Goal: Information Seeking & Learning: Learn about a topic

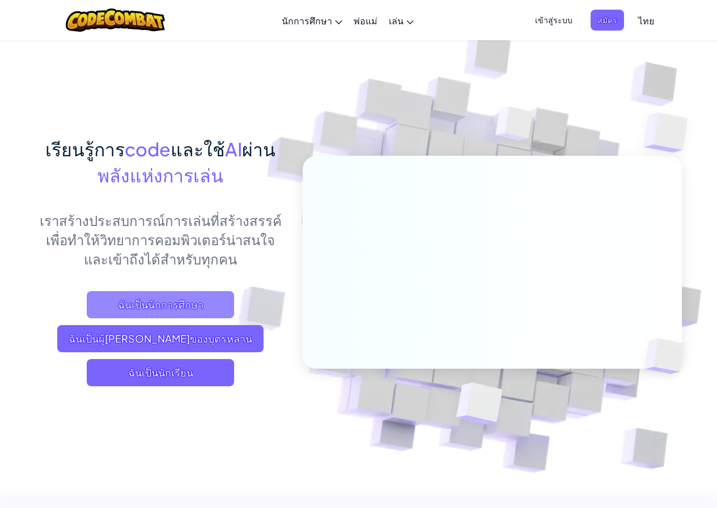
click at [212, 303] on span "ฉันเป็นนักการศึกษา" at bounding box center [160, 304] width 147 height 27
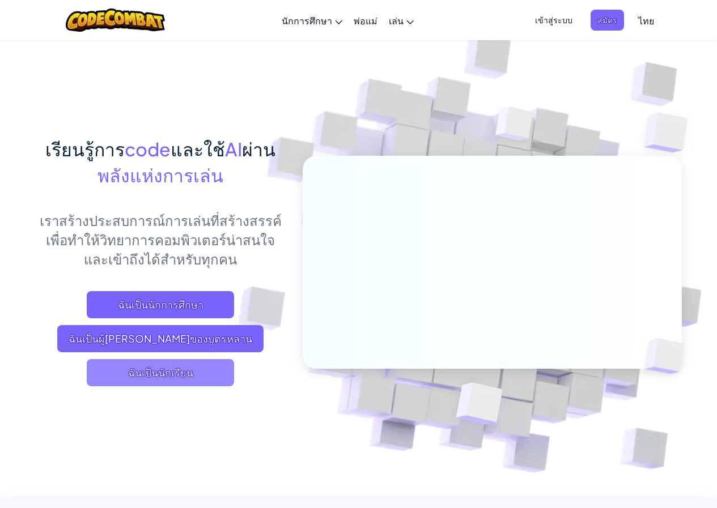
click at [203, 360] on span "ฉันเป็นนักเรียน" at bounding box center [160, 372] width 147 height 27
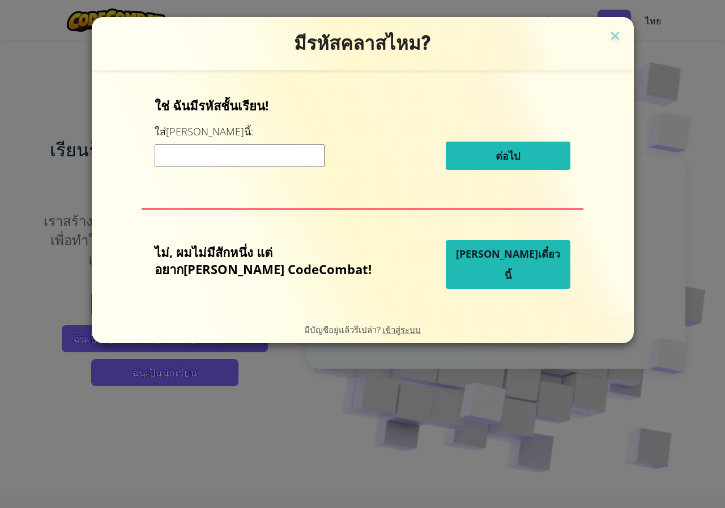
click at [474, 276] on button "[PERSON_NAME]เดี๋ยวนี้" at bounding box center [508, 264] width 125 height 49
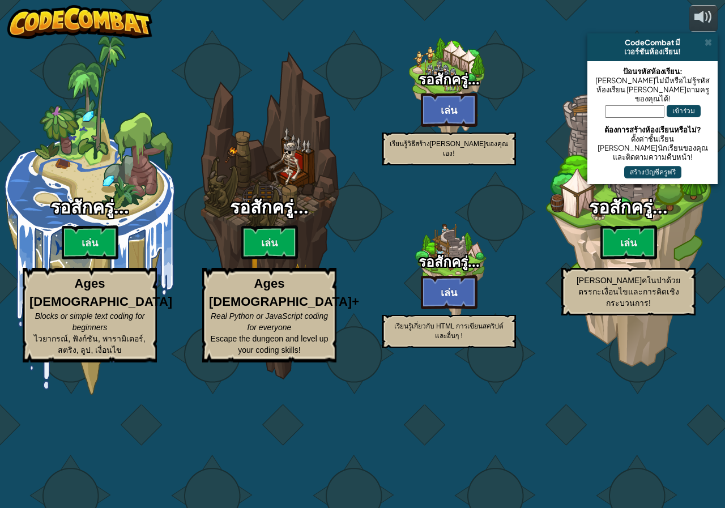
select select "th"
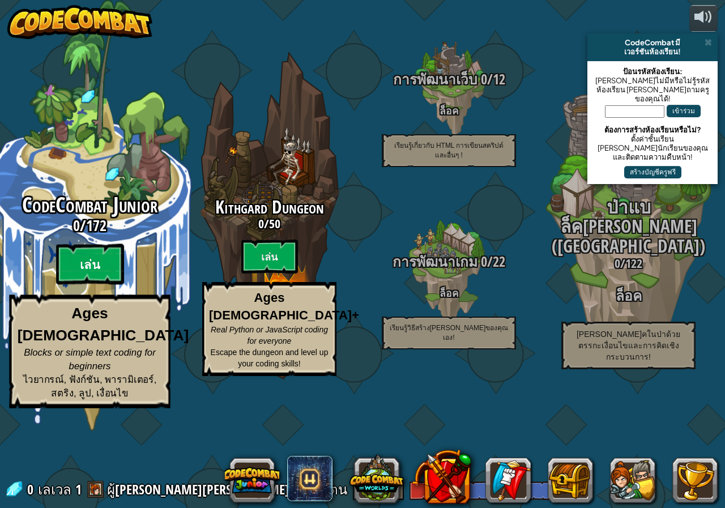
click at [75, 285] on btn "เล่น" at bounding box center [90, 264] width 68 height 41
select select "th"
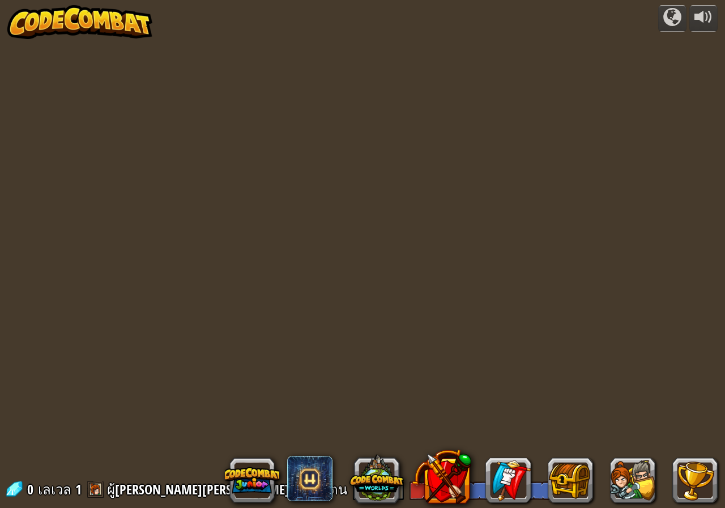
select select "th"
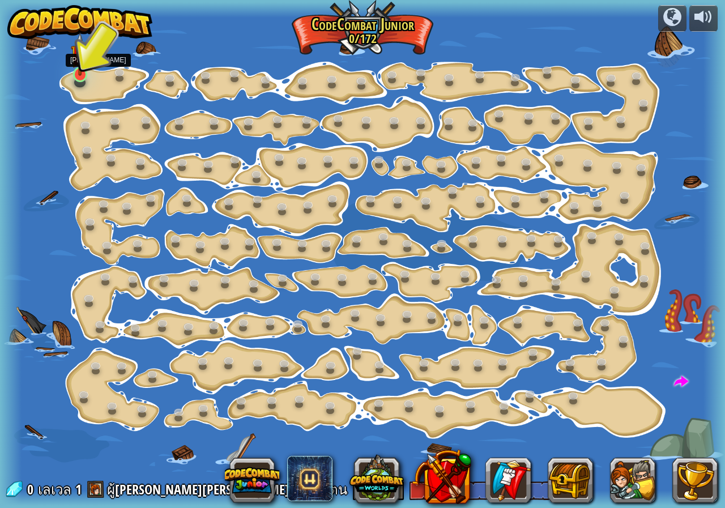
drag, startPoint x: 82, startPoint y: 75, endPoint x: 75, endPoint y: 76, distance: 6.9
click at [82, 75] on img at bounding box center [80, 53] width 19 height 43
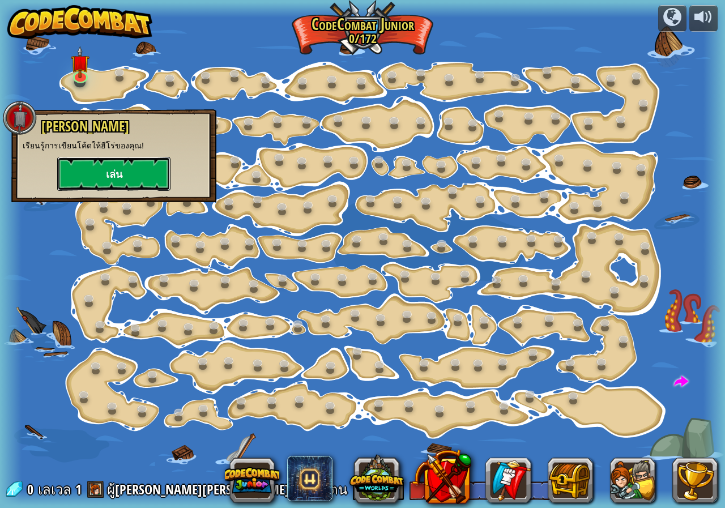
click at [129, 185] on button "เล่น" at bounding box center [113, 174] width 113 height 34
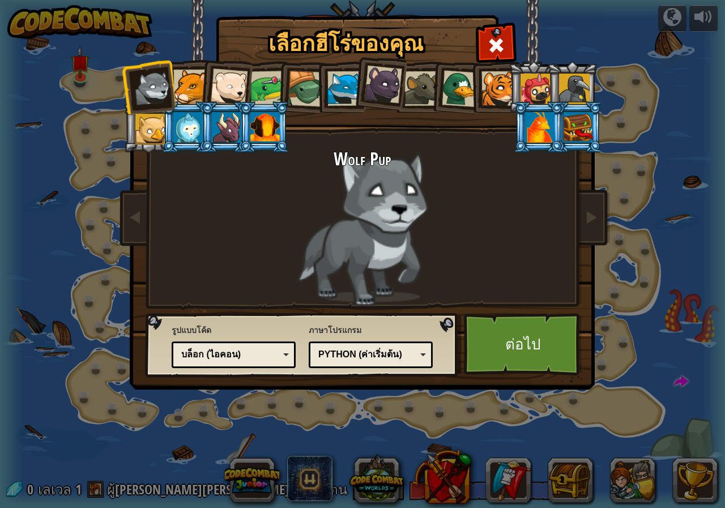
click at [453, 69] on li at bounding box center [456, 86] width 54 height 55
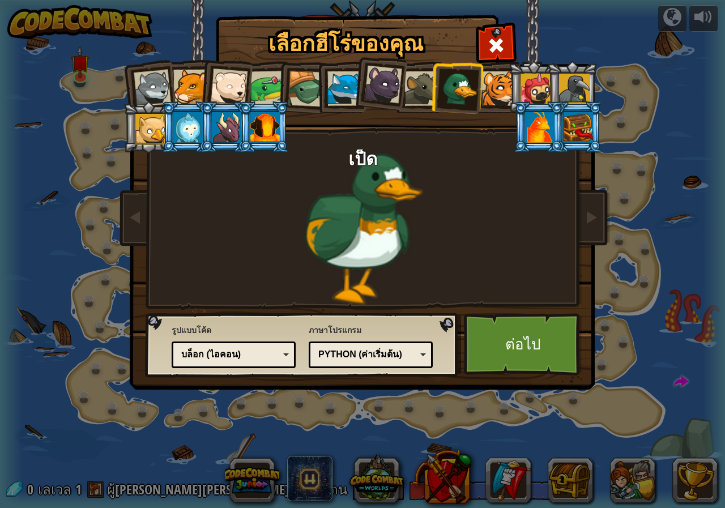
drag, startPoint x: 416, startPoint y: 91, endPoint x: 352, endPoint y: 124, distance: 71.7
click at [412, 95] on div at bounding box center [421, 88] width 35 height 35
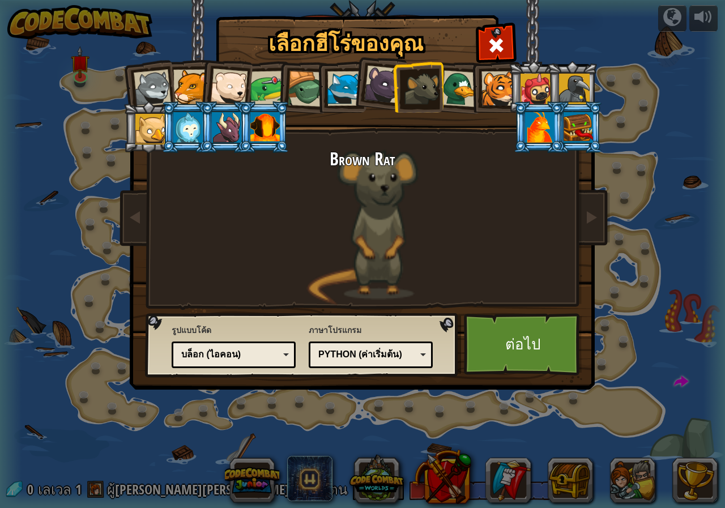
click at [267, 109] on li at bounding box center [264, 127] width 51 height 52
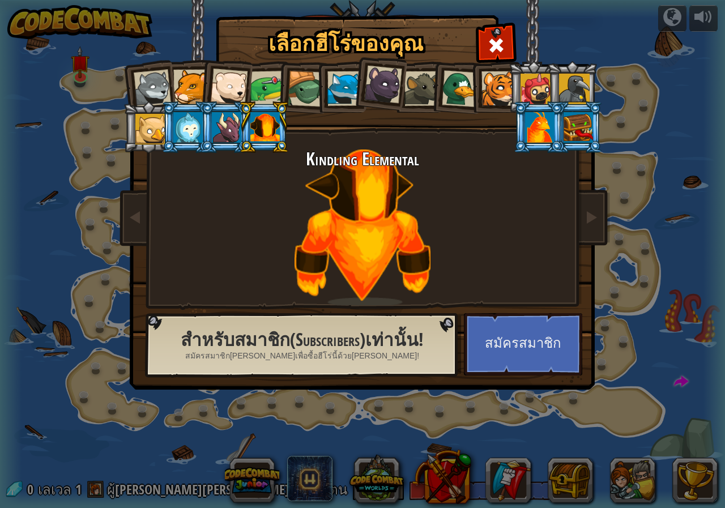
click at [219, 106] on li at bounding box center [225, 127] width 51 height 52
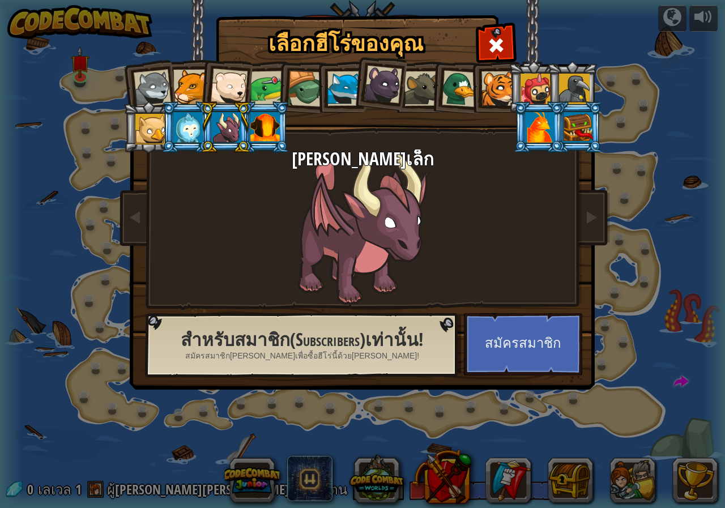
click at [206, 118] on li at bounding box center [225, 127] width 51 height 52
click at [193, 118] on div at bounding box center [187, 127] width 29 height 31
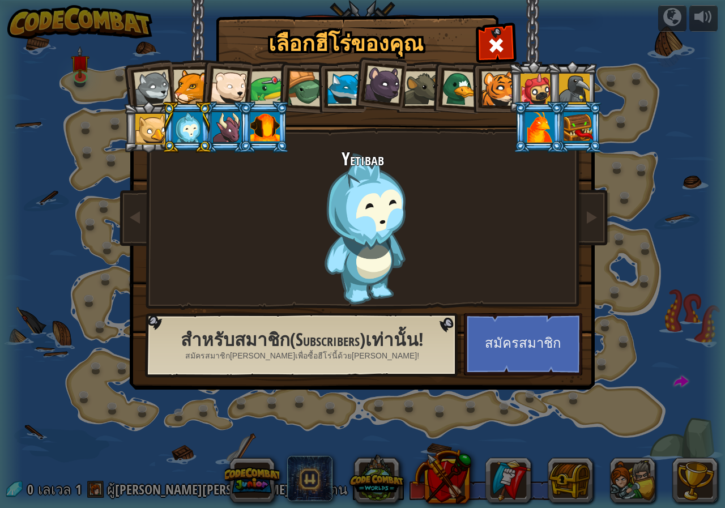
click at [163, 119] on li at bounding box center [186, 127] width 51 height 52
click at [151, 110] on li at bounding box center [148, 127] width 51 height 52
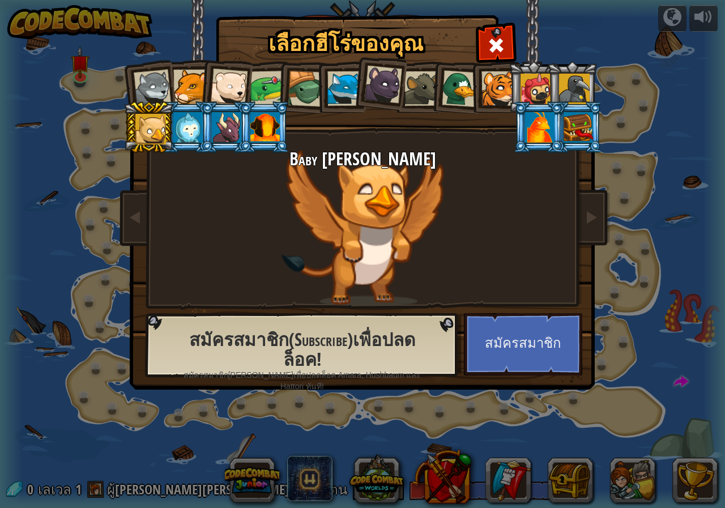
click at [264, 120] on div at bounding box center [264, 127] width 29 height 31
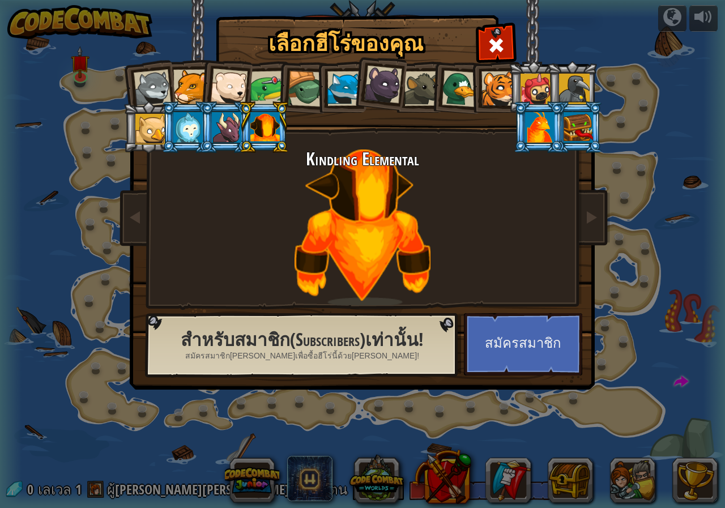
click at [495, 87] on div at bounding box center [499, 88] width 35 height 35
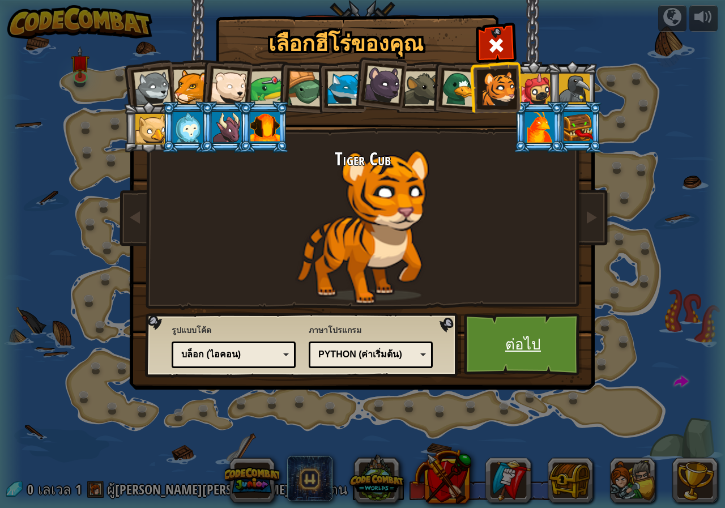
click at [489, 356] on link "ต่อไป" at bounding box center [523, 344] width 118 height 62
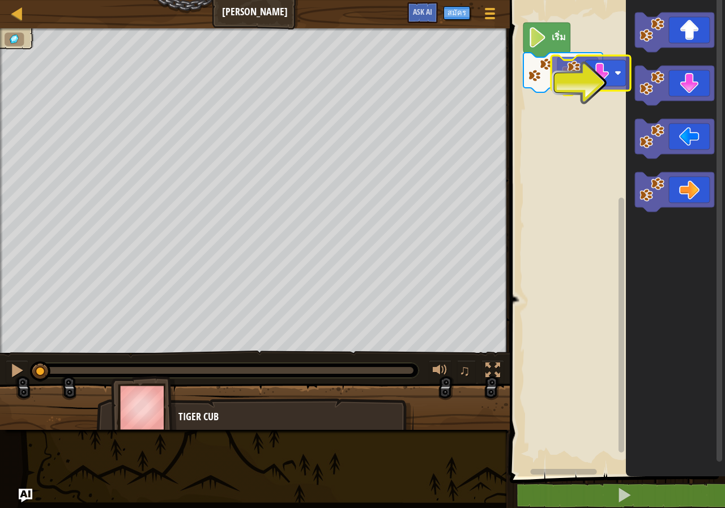
click at [587, 78] on div "เริ่ม" at bounding box center [615, 235] width 219 height 482
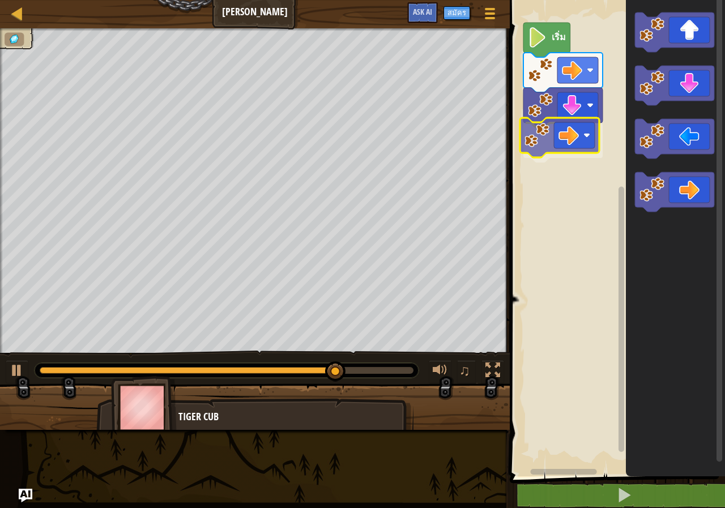
click at [575, 142] on div "เริ่ม" at bounding box center [615, 235] width 219 height 482
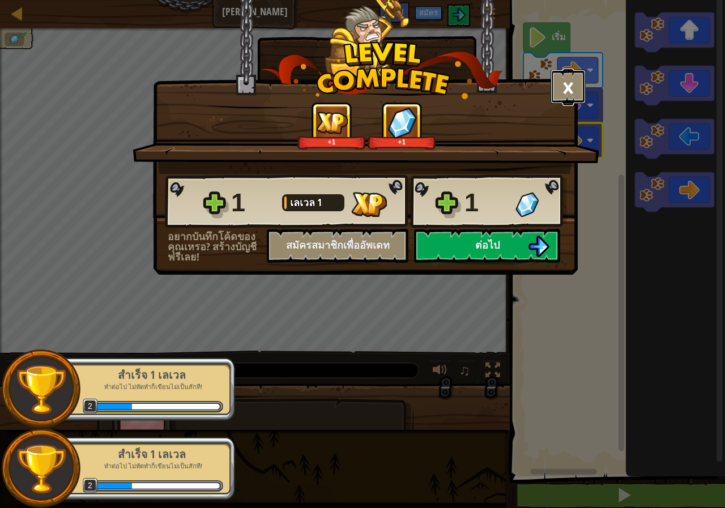
click at [573, 95] on button "×" at bounding box center [568, 87] width 35 height 34
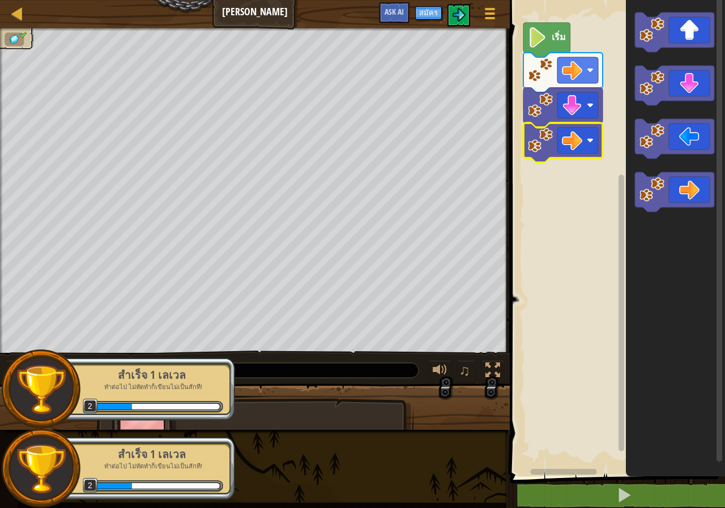
select select "th"
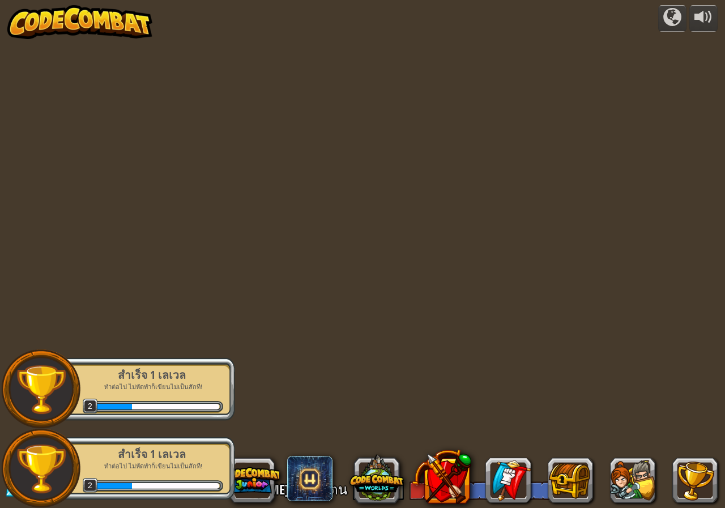
select select "th"
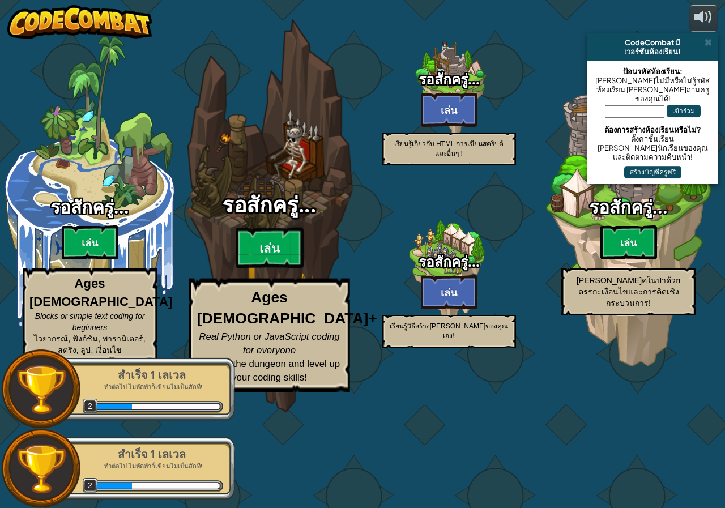
select select "th"
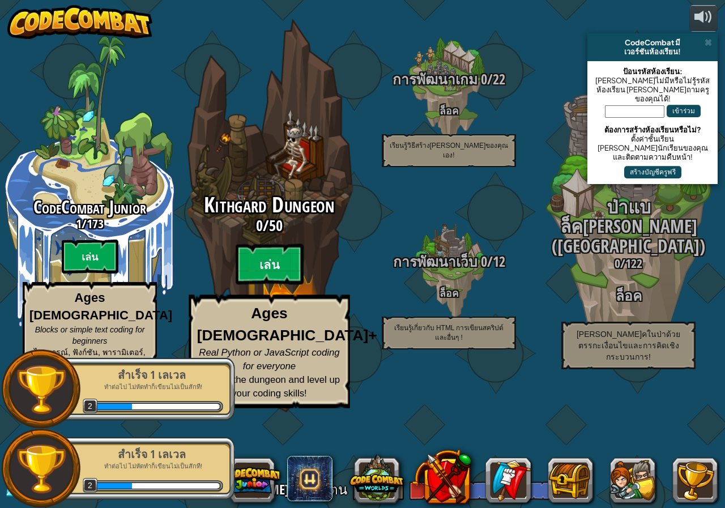
click at [268, 285] on btn "เล่น" at bounding box center [270, 264] width 68 height 41
select select "th"
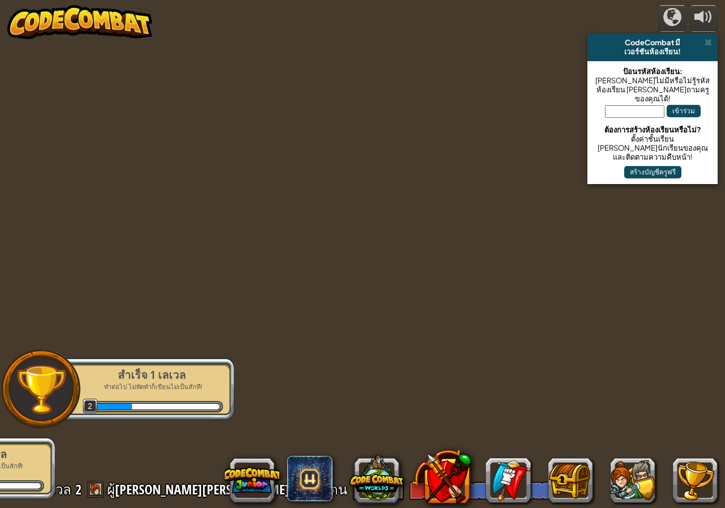
select select "th"
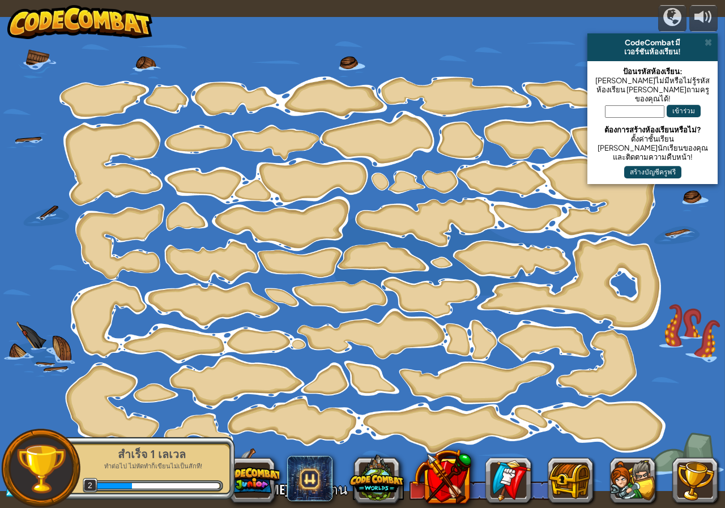
select select "th"
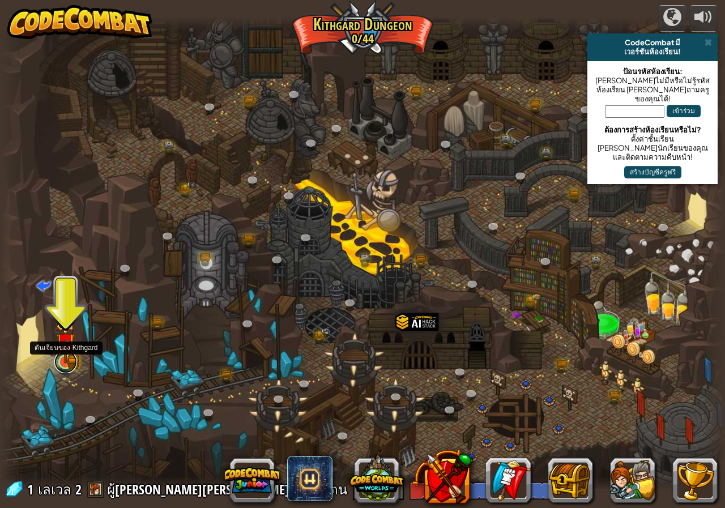
click at [65, 365] on link at bounding box center [65, 362] width 23 height 23
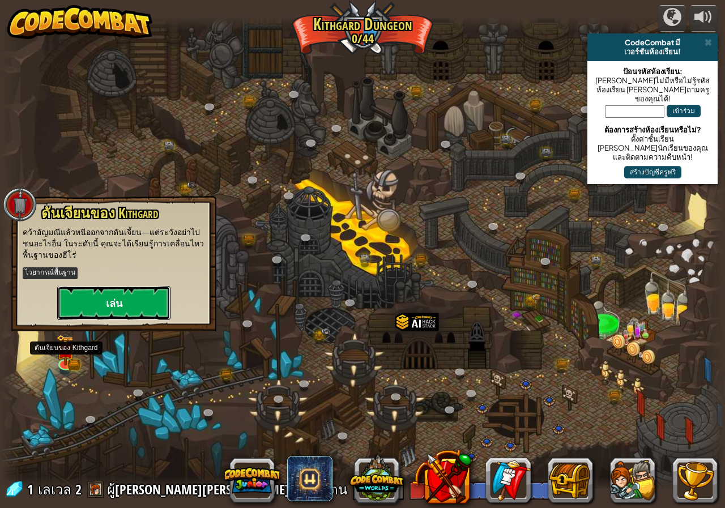
click at [101, 309] on button "เล่น" at bounding box center [113, 303] width 113 height 34
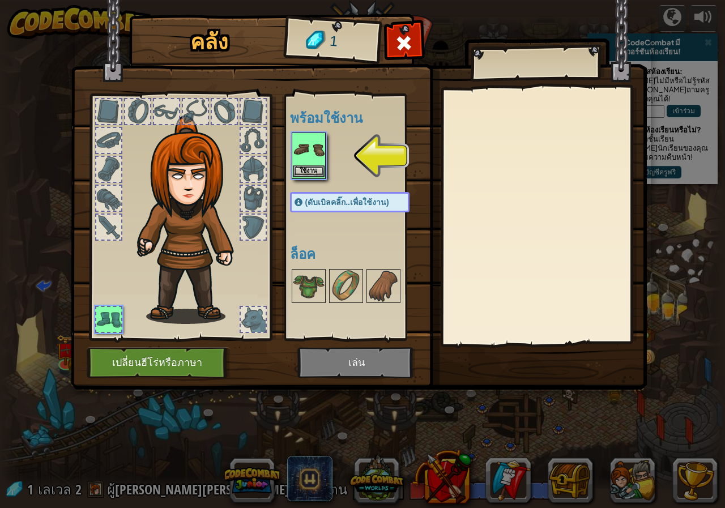
click at [308, 164] on div "คลัง 1 พร้อมใช้งาน ใช้งาน (ดับเบิลคลิ๊ก..เพื่อใช้งาน) ล็อค ใช้งาน ถอดออก สมัครส…" at bounding box center [362, 254] width 725 height 508
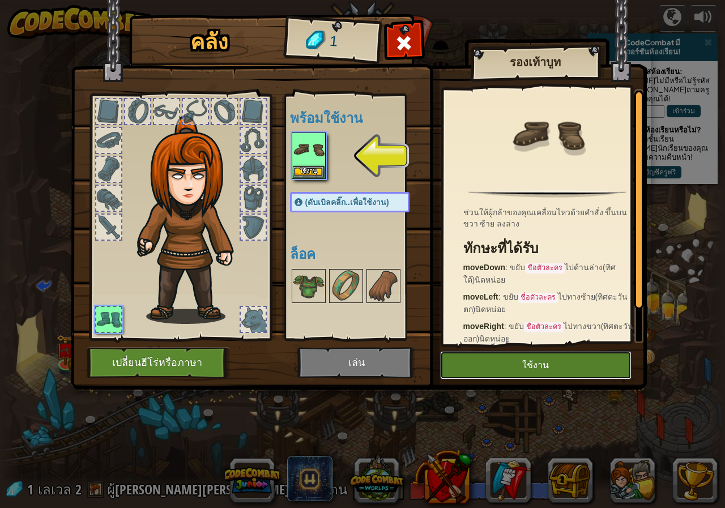
click at [501, 371] on button "ใช้งาน" at bounding box center [535, 365] width 191 height 28
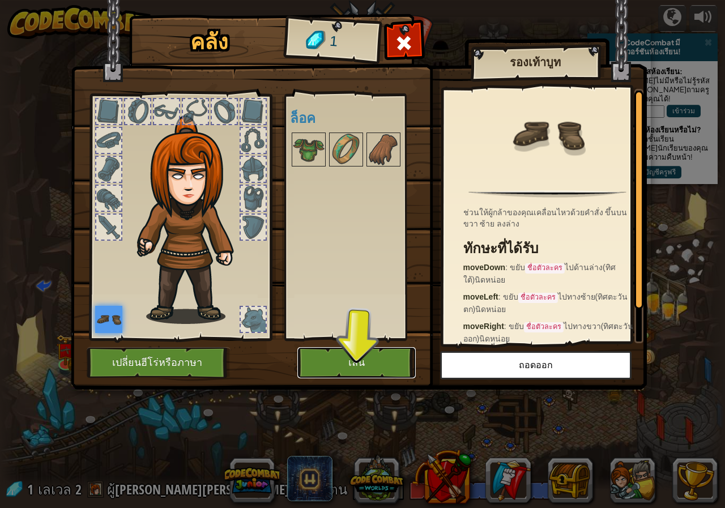
click at [351, 369] on button "เล่น" at bounding box center [356, 362] width 118 height 31
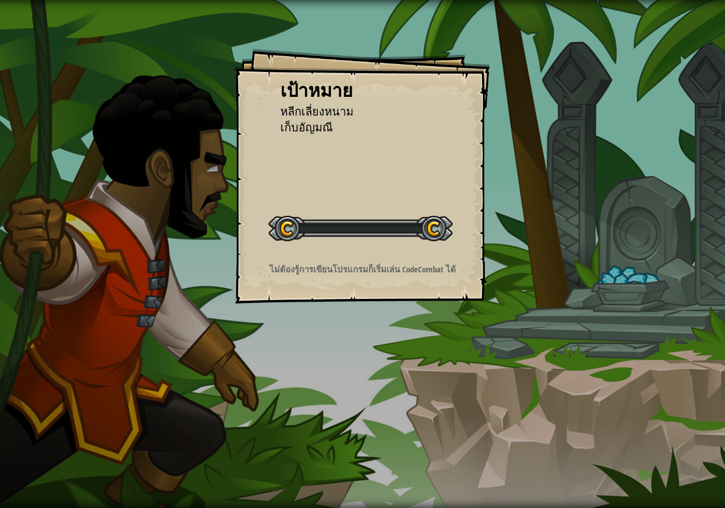
click at [351, 369] on div "เป้าหมาย หลีกเลี่ยงหนาม เก็บ[PERSON_NAME] เริ่มด่าน เกิดข้อผิดพลาดในการโหลดจากเ…" at bounding box center [362, 254] width 725 height 508
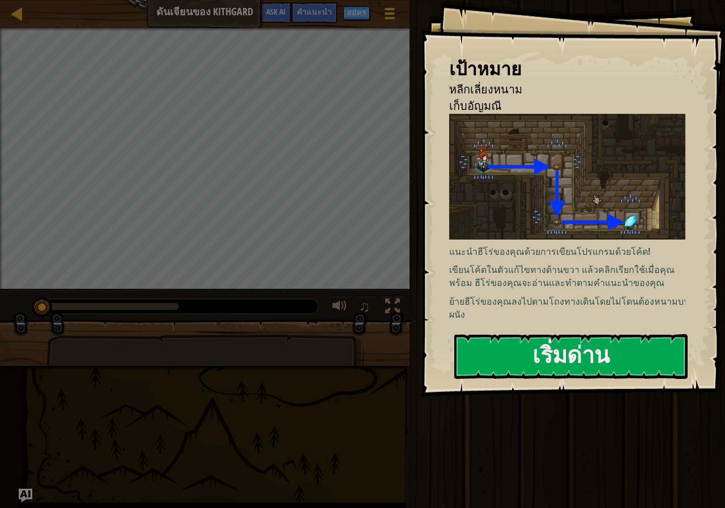
click at [378, 335] on div at bounding box center [205, 348] width 410 height 57
click at [501, 356] on button "เริ่มด่าน" at bounding box center [570, 356] width 233 height 45
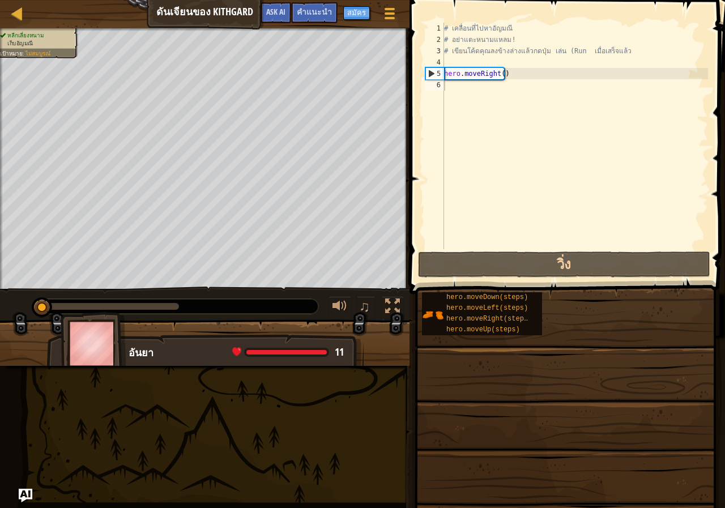
click at [501, 356] on span at bounding box center [566, 447] width 308 height 335
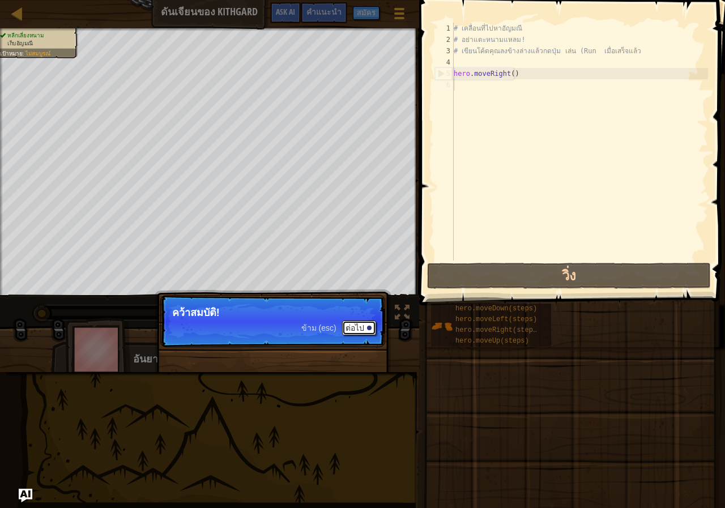
click at [351, 326] on button "ต่อไป" at bounding box center [359, 328] width 34 height 15
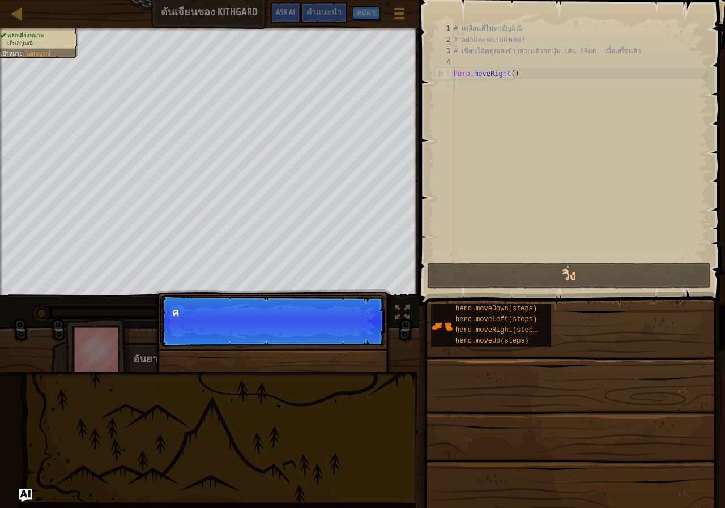
scroll to position [5, 0]
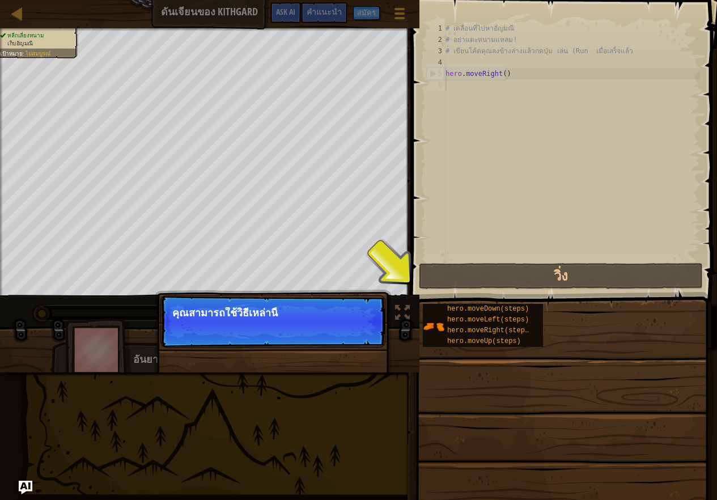
click at [351, 326] on button "ต่อไป" at bounding box center [359, 328] width 34 height 15
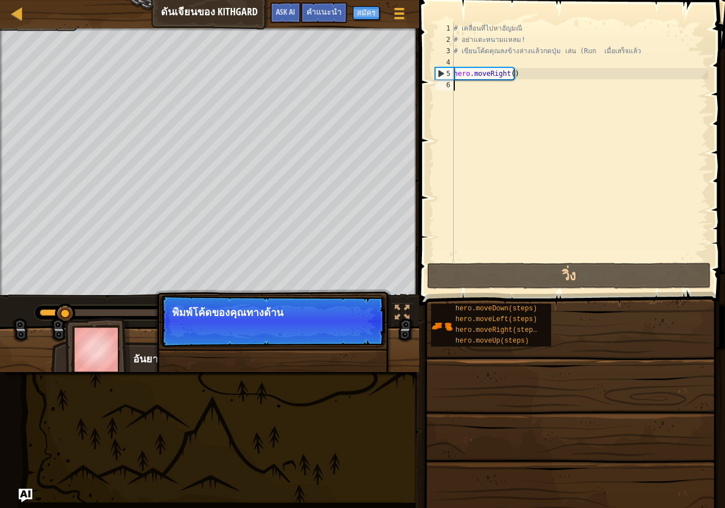
click at [352, 325] on p "ข้าม (esc) ต่อไป พิมพ์โค้ดของคุณทางด้าน" at bounding box center [272, 321] width 225 height 52
click at [350, 325] on button "ต่อไป" at bounding box center [359, 328] width 34 height 15
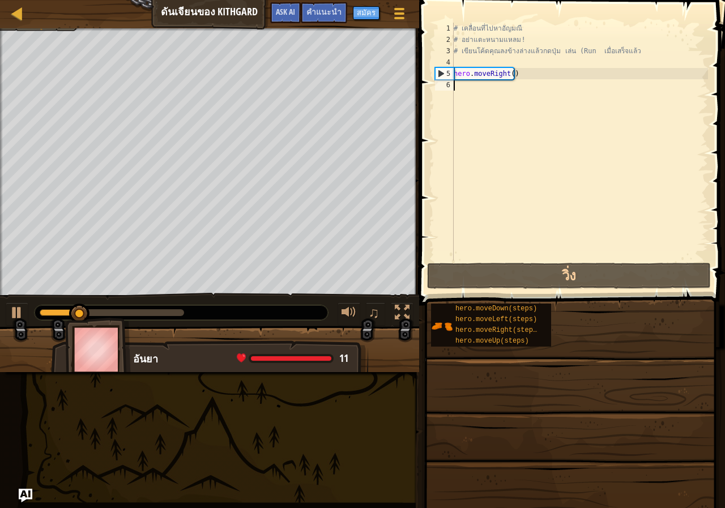
click at [350, 325] on div "หลีกเลี่ยงหนาม เก็บ[PERSON_NAME] เป้าหมาย : ไม่[PERSON_NAME] ♫ อันยา 11 x: 14 y…" at bounding box center [362, 200] width 725 height 344
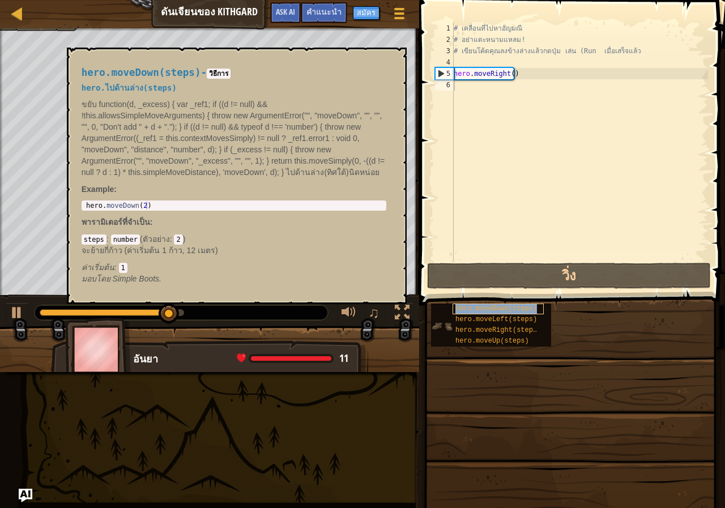
click at [475, 313] on div "hero.moveDown(steps)" at bounding box center [498, 309] width 91 height 11
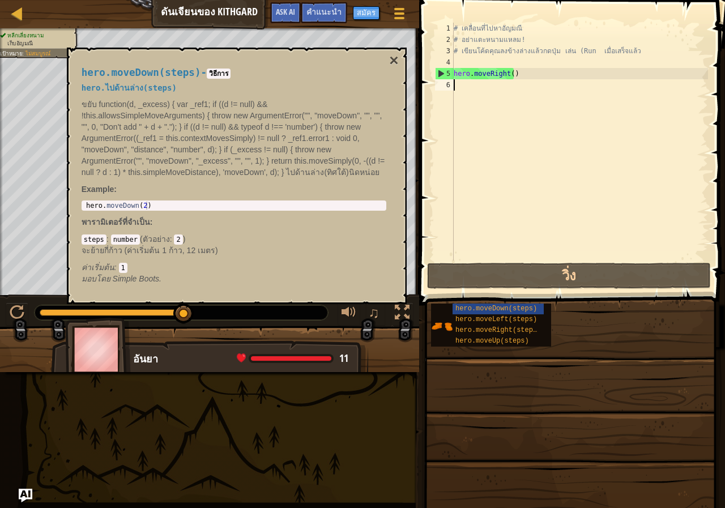
click at [495, 79] on div "# เคลื่อนที่ไปหาอัญมณี # อย่าแตะหนามแหลม! # เขียนโค้ดคุณลงข้างล่างแล้วกดปุ่ม เล…" at bounding box center [580, 153] width 257 height 261
type textarea "hero.moveRight()"
click at [484, 84] on div "# เคลื่อนที่ไปหาอัญมณี # อย่าแตะหนามแหลม! # เขียนโค้ดคุณลงข้างล่างแล้วกดปุ่ม เล…" at bounding box center [580, 153] width 257 height 261
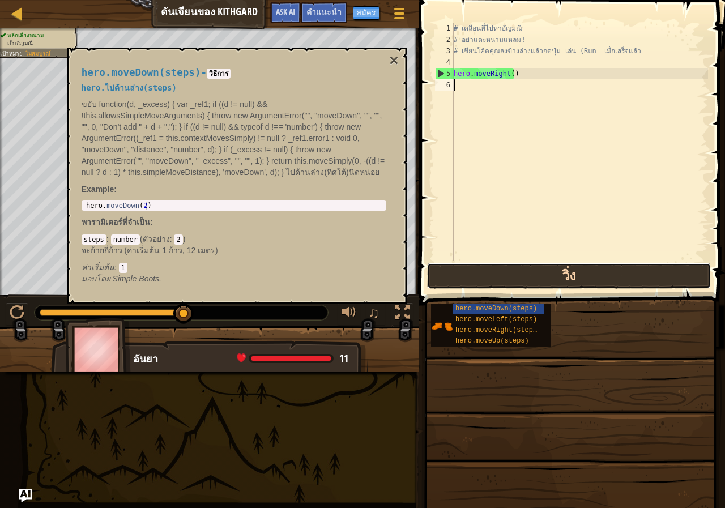
click at [521, 280] on button "วิ่ง" at bounding box center [569, 276] width 284 height 26
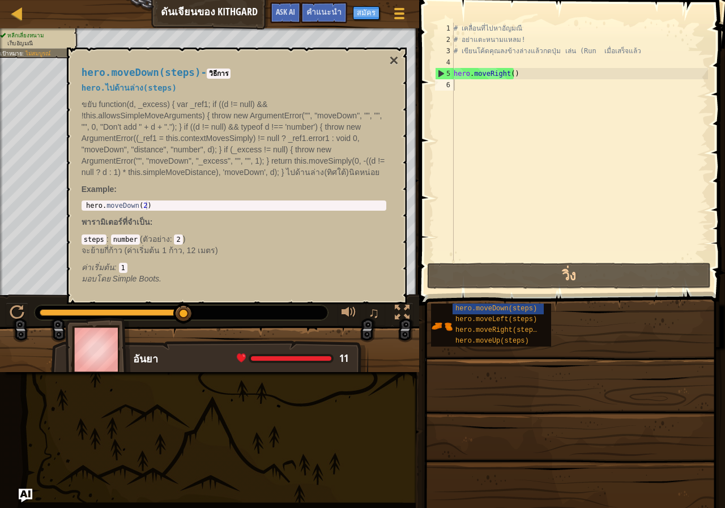
click at [396, 49] on div "hero.moveDown(steps) - วิธีการ hero.ไปด้านล่าง(steps) ขยับ function(d, _excess)…" at bounding box center [237, 176] width 340 height 257
click at [396, 59] on button "×" at bounding box center [393, 61] width 9 height 16
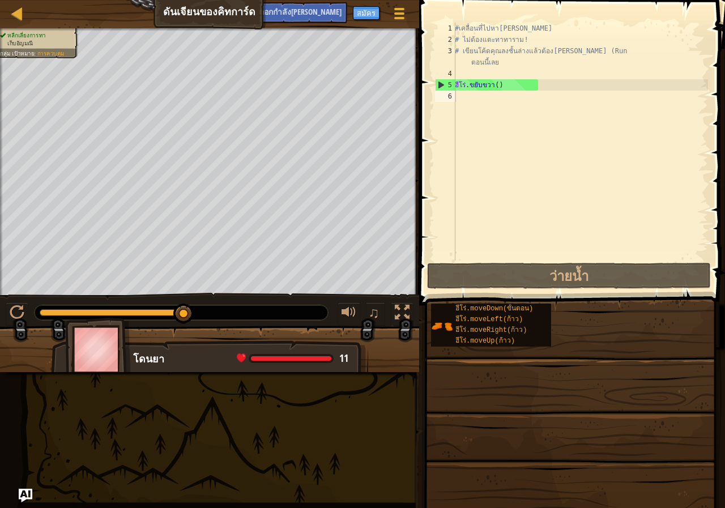
click at [586, 141] on div "#เคลื่อนที่ไปหา[PERSON_NAME] # ไม่ต้องแตะทาทาราม! # เขียนโค้ดคุณลงชั้นล่างแล้วต…" at bounding box center [581, 153] width 257 height 261
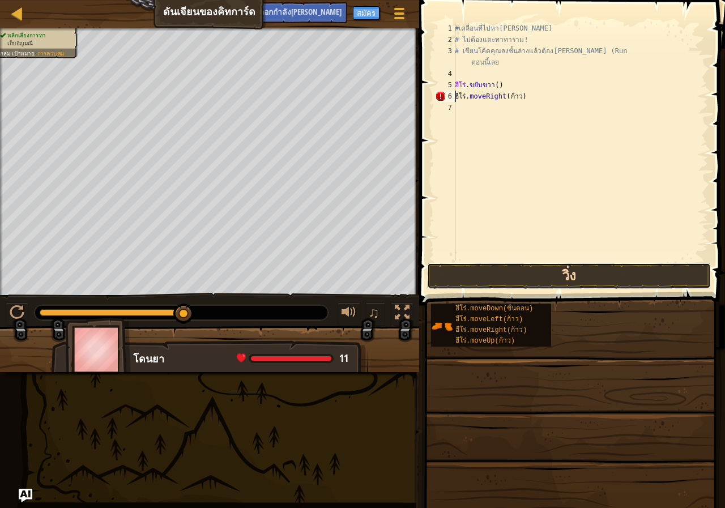
click at [511, 271] on button "วิ่ง" at bounding box center [569, 276] width 284 height 26
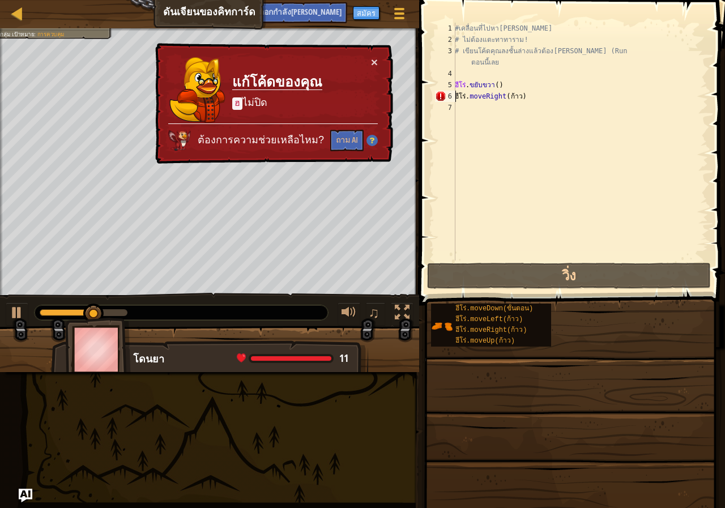
click at [370, 54] on div "× แก้โค้ดของคุณ ฮ ไม่ปิด ต้องการความช่วยเหลือไหม? ถาม AI" at bounding box center [273, 103] width 240 height 121
click at [354, 134] on button "ถาม AI" at bounding box center [346, 141] width 33 height 22
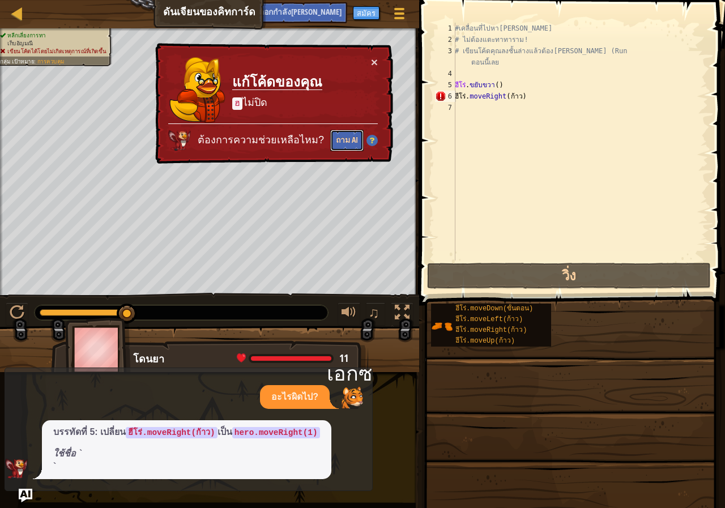
click at [347, 144] on font "ถาม AI" at bounding box center [347, 139] width 22 height 11
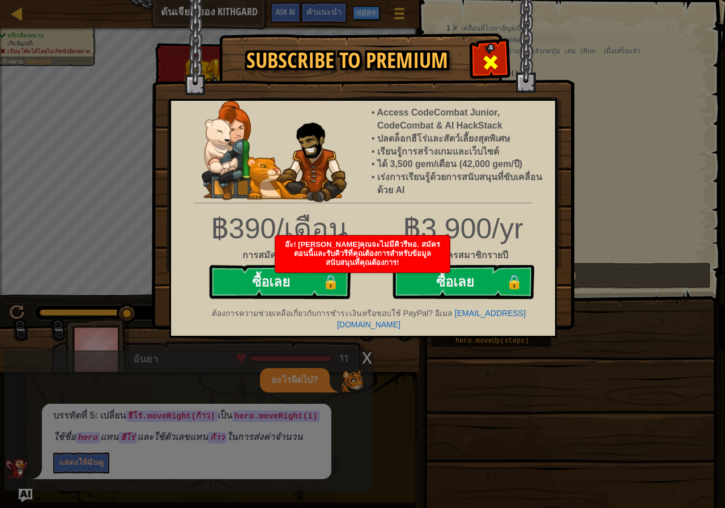
click at [504, 55] on div at bounding box center [490, 61] width 36 height 36
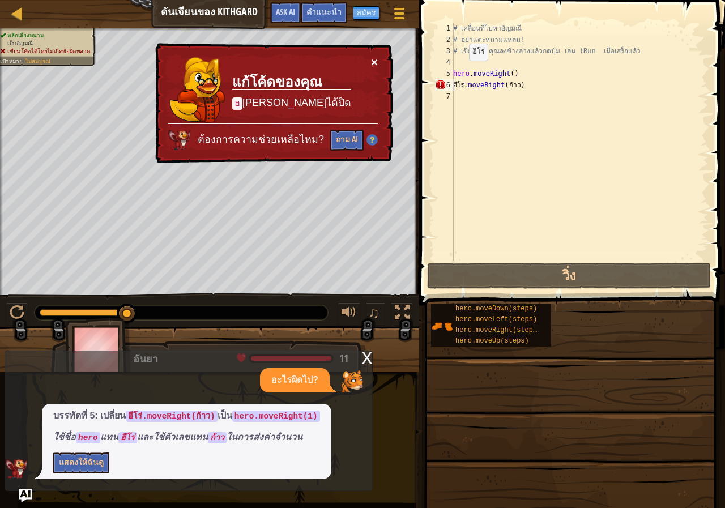
click at [373, 58] on button "×" at bounding box center [374, 62] width 7 height 12
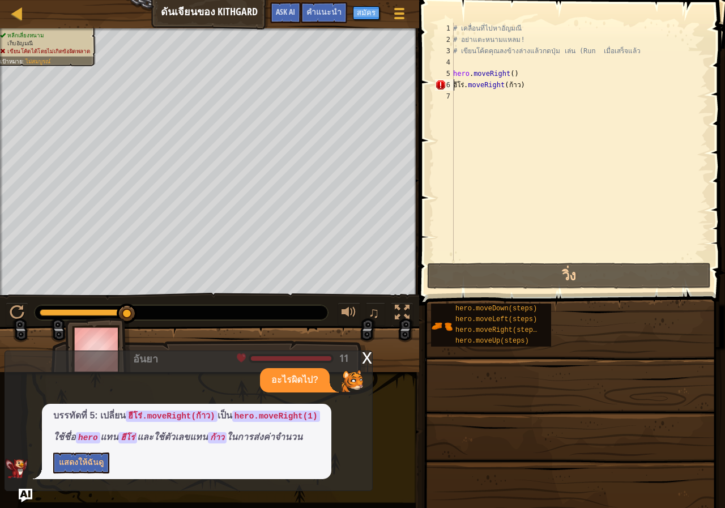
click at [519, 87] on div "# เคลื่อนที่ไปหา[PERSON_NAME] # อย่าแตะหนามแหลม! # เขียนโค้ดคุณลงข้างล่างแล้วกด…" at bounding box center [579, 153] width 257 height 261
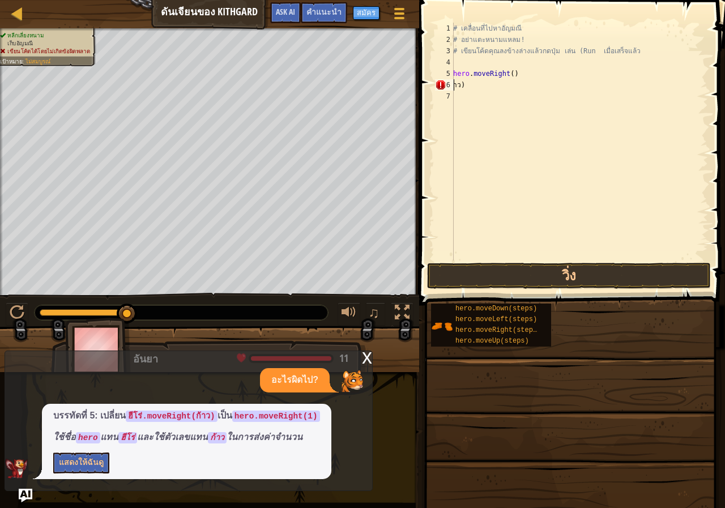
click at [471, 80] on div "# เคลื่อนที่ไปหา[PERSON_NAME] # อย่าแตะหนามแหลม! # เขียนโค้ดคุณลงข้างล่างแล้วกด…" at bounding box center [579, 153] width 257 height 261
type textarea "า"
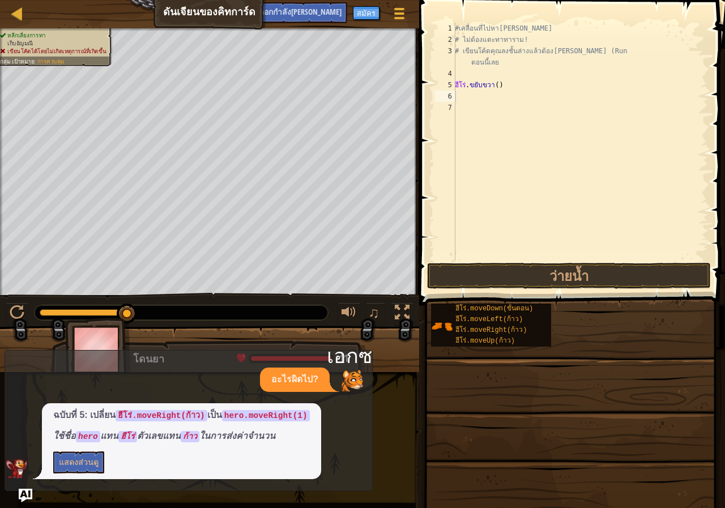
click at [609, 74] on div "#เคลื่อนที่ไปหา[PERSON_NAME] # ไม่ต้องแตะทาทาราม! # เขียนโค้ดคุณลงชั้นล่างแล้วต…" at bounding box center [581, 153] width 257 height 261
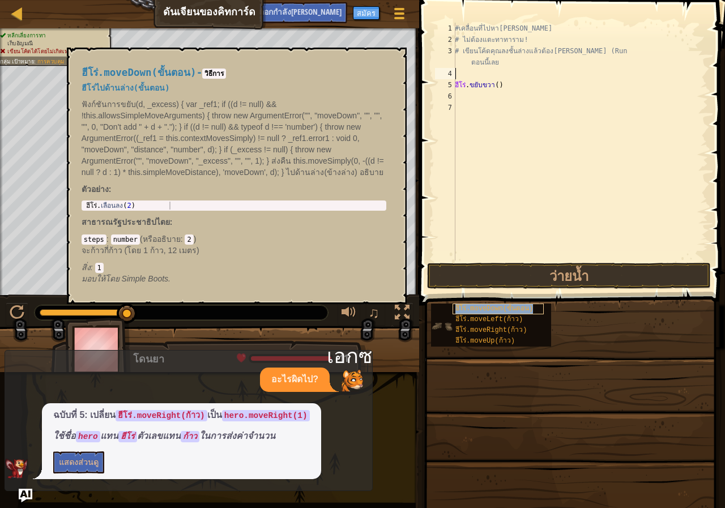
click at [496, 308] on font "ฮีโร่.moveDown(ขั้นตอน)" at bounding box center [494, 309] width 78 height 8
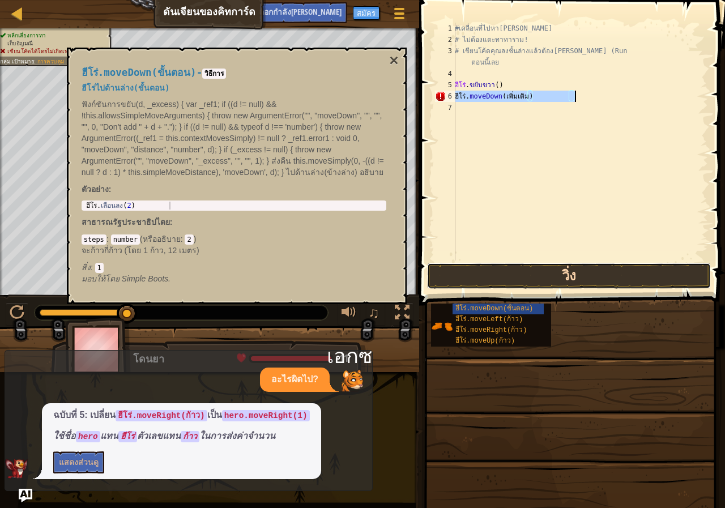
click at [539, 278] on button "วิ่ง" at bounding box center [569, 276] width 284 height 26
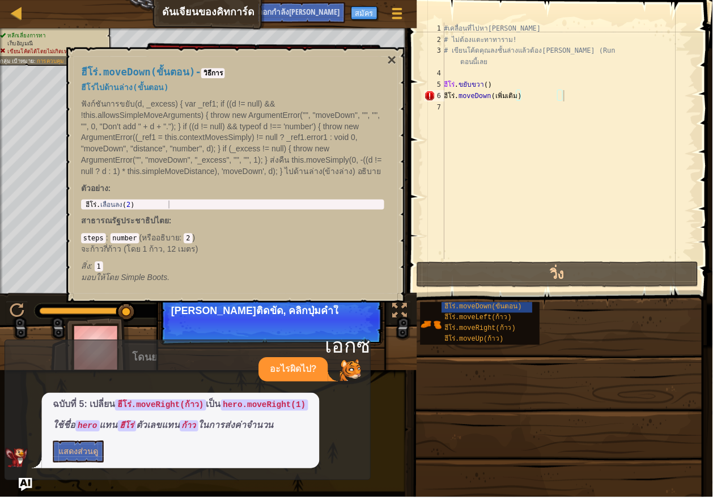
click at [381, 49] on div "ฮีโร่.moveDown(ขั้นตอน) - วิธีการ ฮีโร่ไปด้านล่าง(ขั้นตอน) ฟังก์ชันการขยับ(d, _…" at bounding box center [237, 176] width 340 height 257
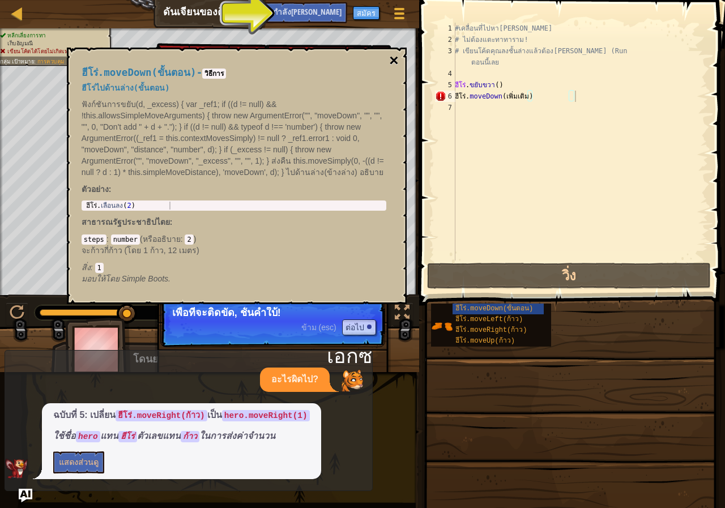
click at [390, 53] on button "×" at bounding box center [393, 61] width 9 height 16
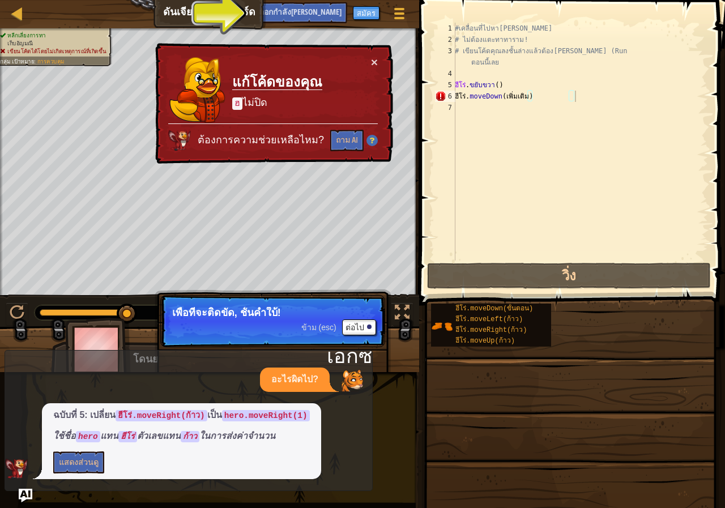
click at [387, 64] on div "× แก้โค้ดของคุณ ฮ ไม่ปิด ต้องการความช่วยเหลือไหม? ถาม AI" at bounding box center [273, 103] width 241 height 122
click at [380, 59] on div "× แก้โค้ดของคุณ ฮ ไม่ปิด ต้องการความช่วยเหลือไหม? ถาม AI" at bounding box center [272, 103] width 241 height 123
click at [372, 58] on button "×" at bounding box center [375, 64] width 7 height 12
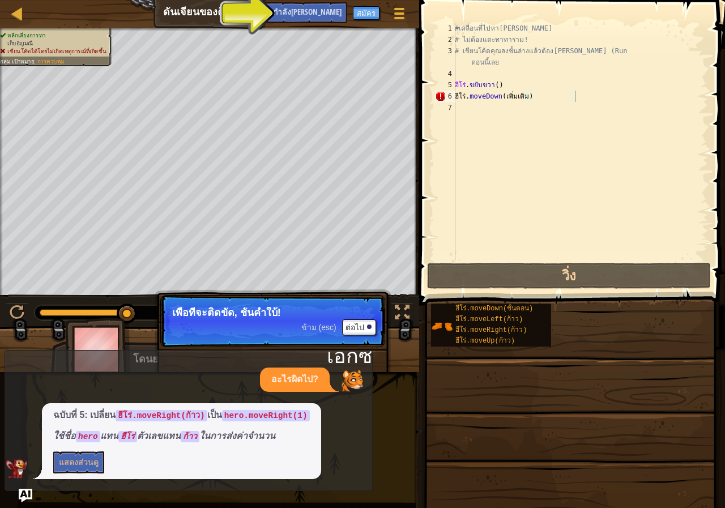
click at [240, 20] on button "ถาม AI" at bounding box center [223, 12] width 33 height 21
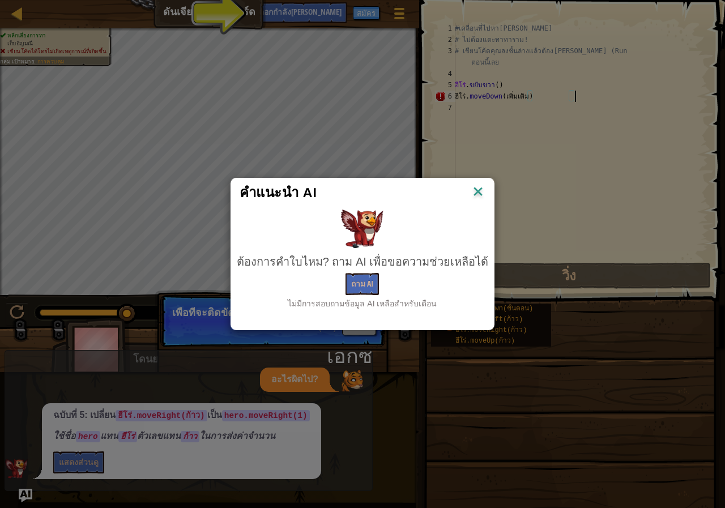
click at [473, 189] on img at bounding box center [478, 192] width 15 height 17
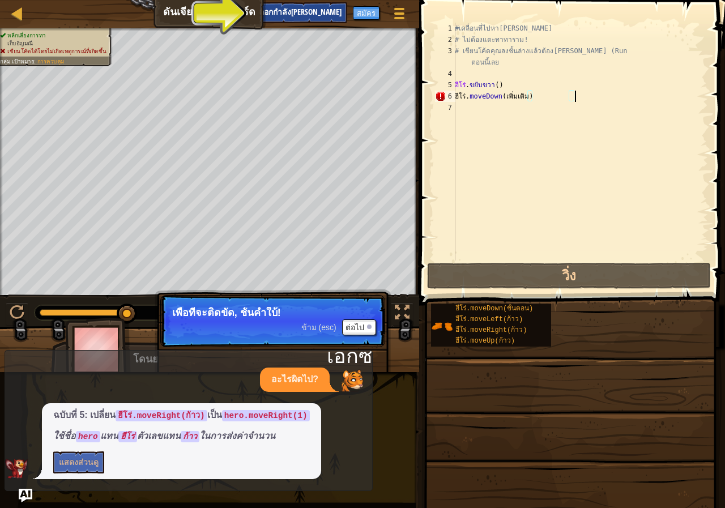
click at [299, 19] on div "การออกกำลัง[PERSON_NAME]" at bounding box center [293, 12] width 107 height 21
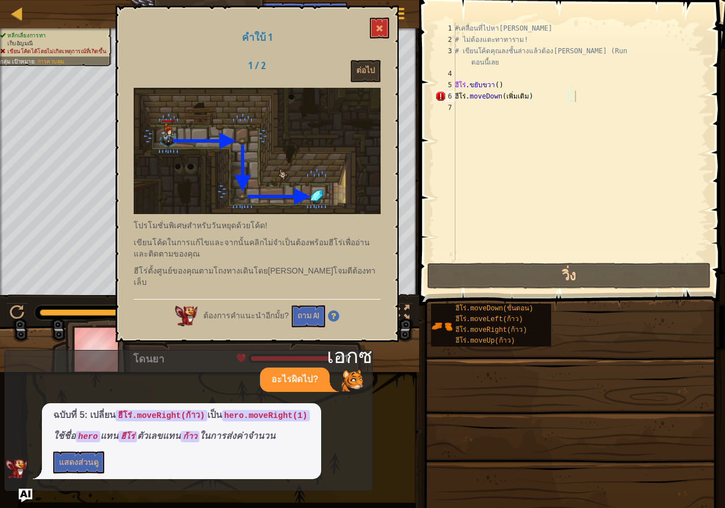
click at [378, 15] on div "คำใบ้ 1 1 / 2 ต่อไป โปรโมชั่นพิเศษสำหรับวันหยุดด้วยโค้ด! เขียนโค้ดในการแก้ไขและ…" at bounding box center [257, 174] width 283 height 337
click at [367, 66] on font "ต่อไป" at bounding box center [365, 70] width 19 height 11
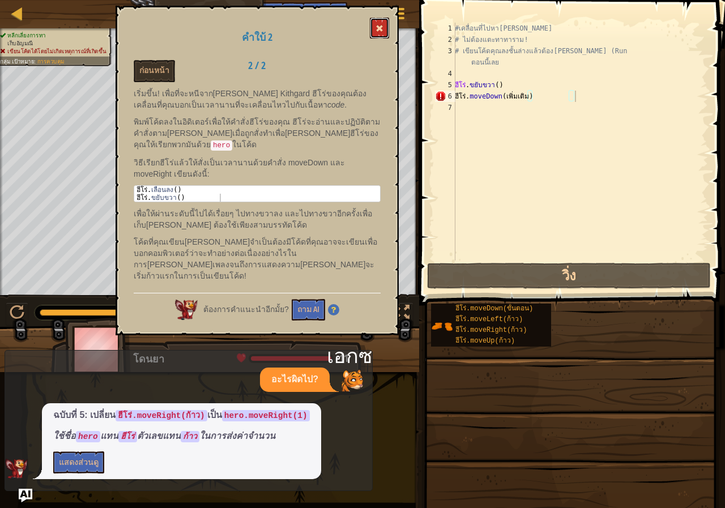
click at [382, 24] on button at bounding box center [379, 28] width 19 height 21
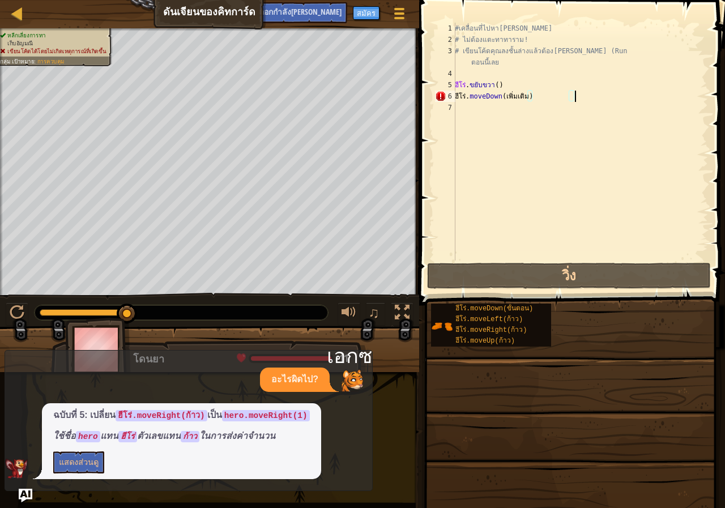
drag, startPoint x: 572, startPoint y: 93, endPoint x: 582, endPoint y: 93, distance: 9.6
click at [574, 93] on div "#เคลื่อนที่ไปหา[PERSON_NAME] # ไม่ต้องแตะทาทาราม! # เขียนโค้ดคุณลงชั้นล่างแล้วต…" at bounding box center [580, 153] width 255 height 261
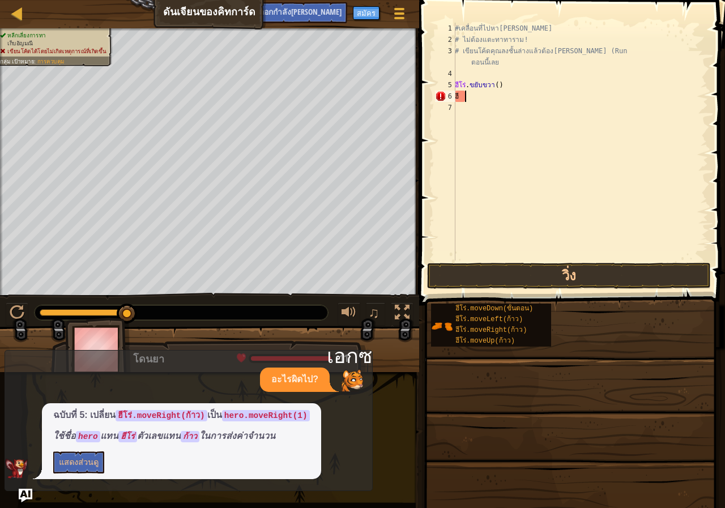
type textarea "ฮ"
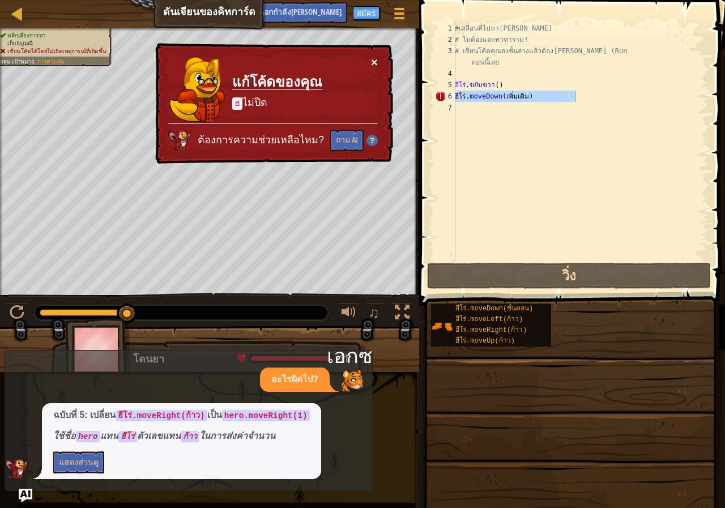
click at [376, 58] on button "×" at bounding box center [374, 62] width 7 height 12
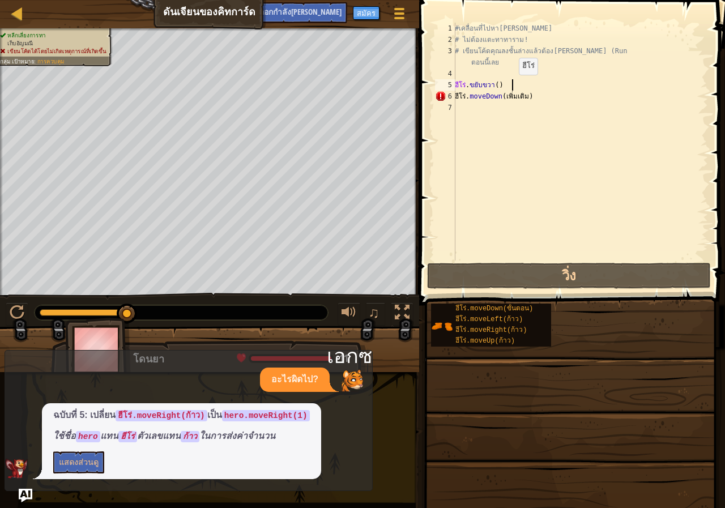
click at [510, 86] on div "#เคลื่อนที่ไปหา[PERSON_NAME] # ไม่ต้องแตะทาทาราม! # เขียนโค้ดคุณลงชั้นล่างแล้วต…" at bounding box center [580, 153] width 255 height 261
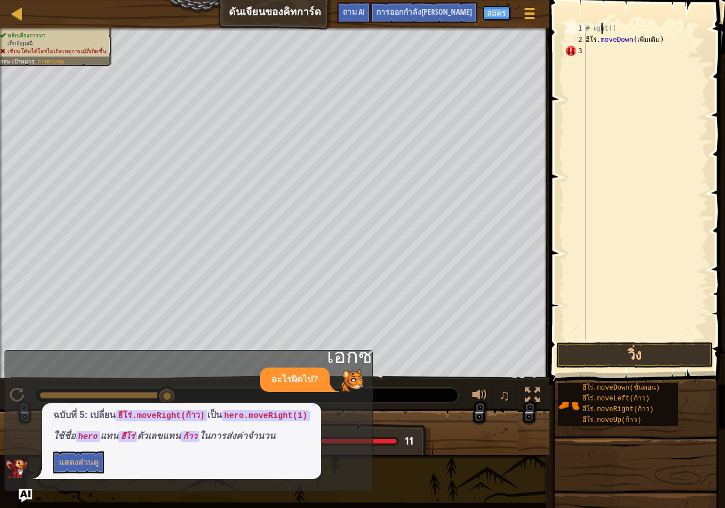
type textarea "ght()"
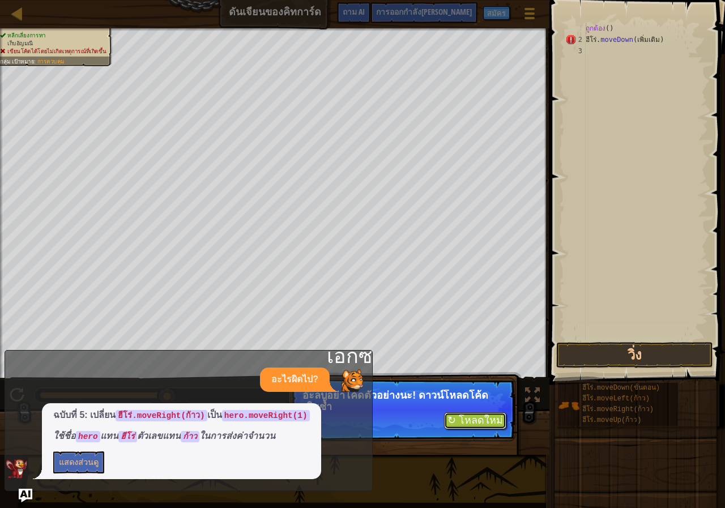
click at [491, 418] on font "↻ โหลดใหม่" at bounding box center [476, 420] width 56 height 11
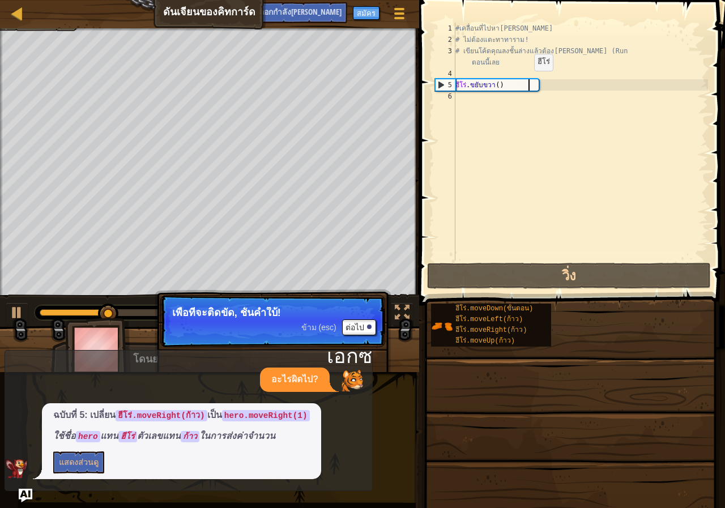
click at [526, 82] on div "#เคลื่อนที่ไปหา[PERSON_NAME] # ไม่ต้องแตะทาทาราม! # เขียนโค้ดคุณลงชั้นล่างแล้วต…" at bounding box center [580, 153] width 255 height 261
type textarea "hero.moveRight()"
click at [563, 132] on div "#เคลื่อนที่ไปหา[PERSON_NAME] # ไม่ต้องแตะทาทาราม! # เขียนโค้ดคุณลงชั้นล่างแล้วต…" at bounding box center [580, 153] width 255 height 261
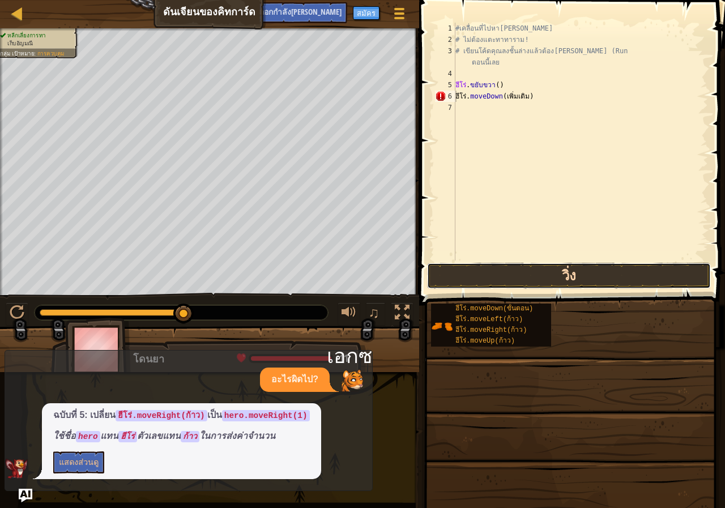
click at [543, 271] on button "วิ่ง" at bounding box center [569, 276] width 284 height 26
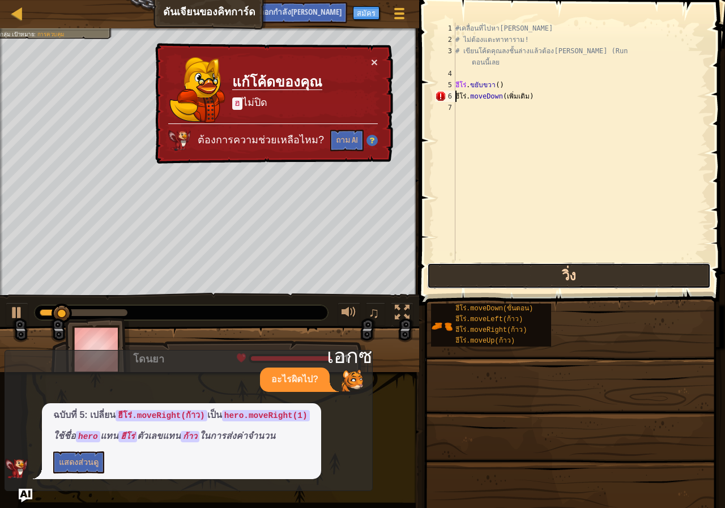
click at [543, 271] on button "วิ่ง" at bounding box center [569, 276] width 284 height 26
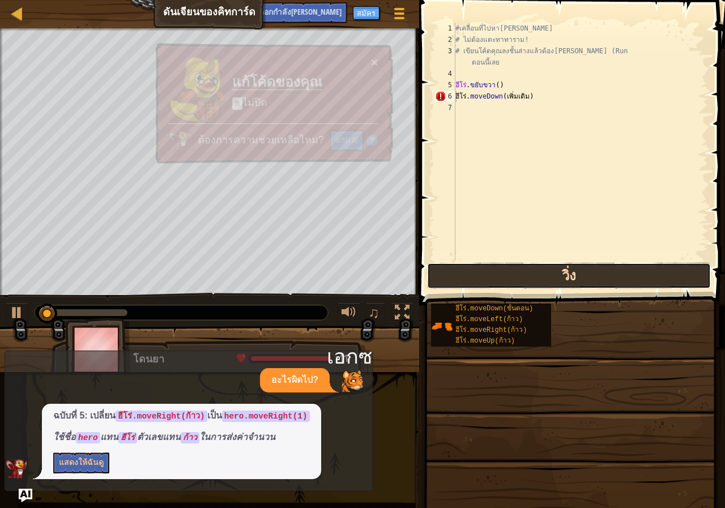
click at [543, 271] on button "วิ่ง" at bounding box center [569, 276] width 284 height 26
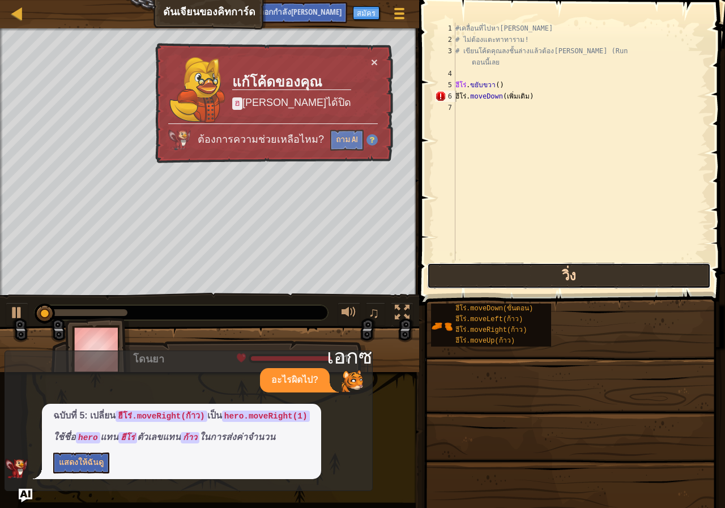
click at [543, 271] on button "วิ่ง" at bounding box center [569, 276] width 284 height 26
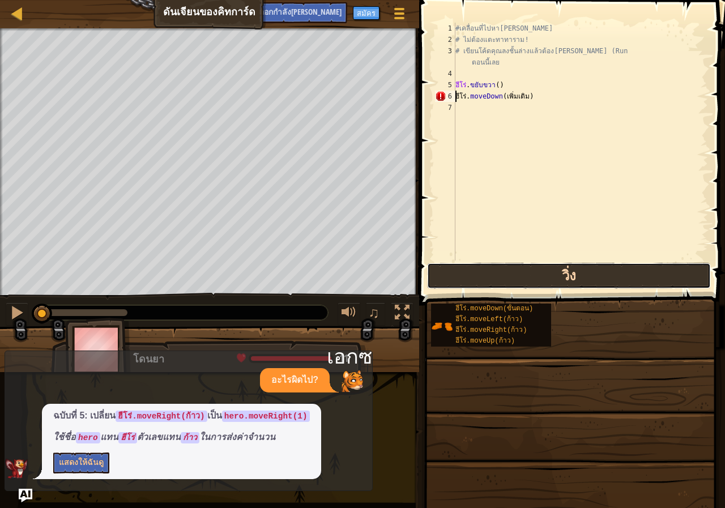
click at [543, 271] on button "วิ่ง" at bounding box center [569, 276] width 284 height 26
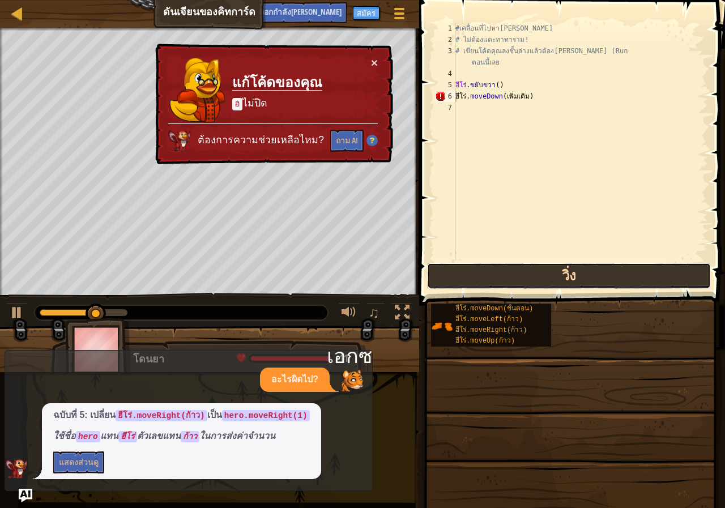
click at [540, 276] on button "วิ่ง" at bounding box center [569, 276] width 284 height 26
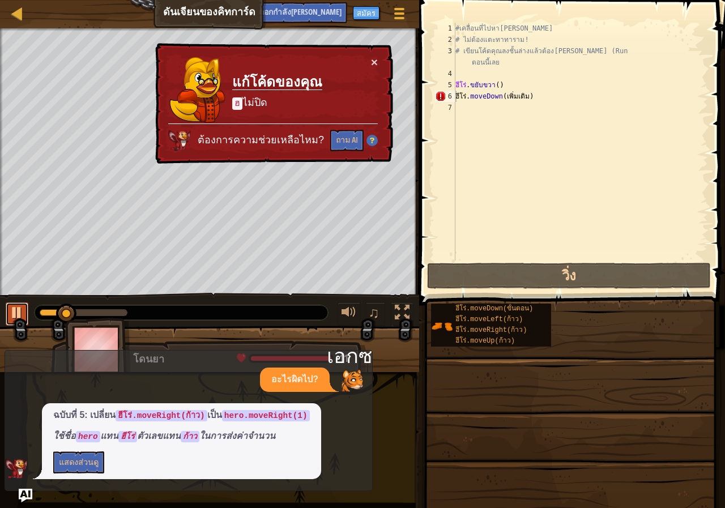
click at [20, 312] on div at bounding box center [17, 312] width 15 height 15
click at [542, 90] on div "#เคลื่อนที่ไปหา[PERSON_NAME] # ไม่ต้องแตะทาทาราม! # เขียนโค้ดคุณลงชั้นล่างแล้วต…" at bounding box center [580, 153] width 255 height 261
click at [542, 95] on div "#เคลื่อนที่ไปหา[PERSON_NAME] # ไม่ต้องแตะทาทาราม! # เขียนโค้ดคุณลงชั้นล่างแล้วต…" at bounding box center [580, 153] width 255 height 261
click at [534, 96] on div "#เคลื่อนที่ไปหา[PERSON_NAME] # ไม่ต้องแตะทาทาราม! # เขียนโค้ดคุณลงชั้นล่างแล้วต…" at bounding box center [580, 153] width 255 height 261
drag, startPoint x: 531, startPoint y: 95, endPoint x: 502, endPoint y: 95, distance: 29.5
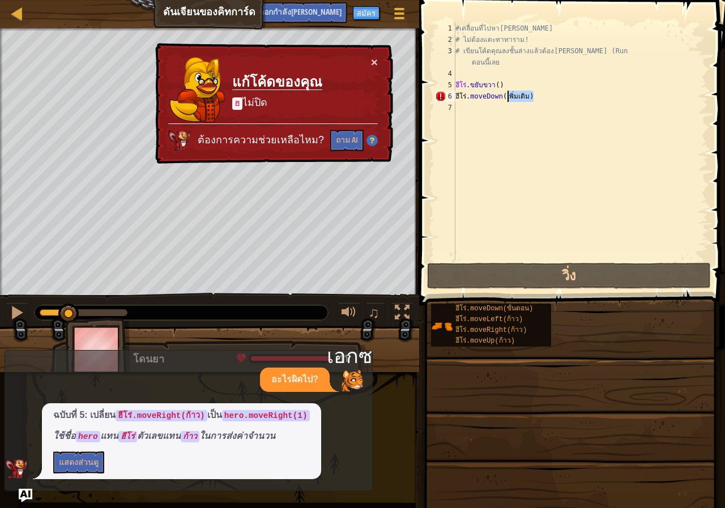
click at [502, 95] on div "#เคลื่อนที่ไปหา[PERSON_NAME] # ไม่ต้องแตะทาทาราม! # เขียนโค้ดคุณลงชั้นล่างแล้วต…" at bounding box center [580, 153] width 255 height 261
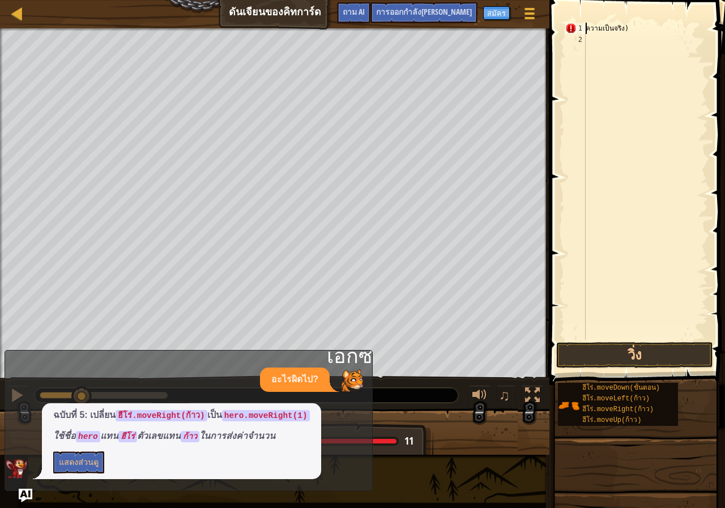
click at [631, 27] on div "ความเป็นจริง )" at bounding box center [646, 193] width 125 height 340
type textarea "ข"
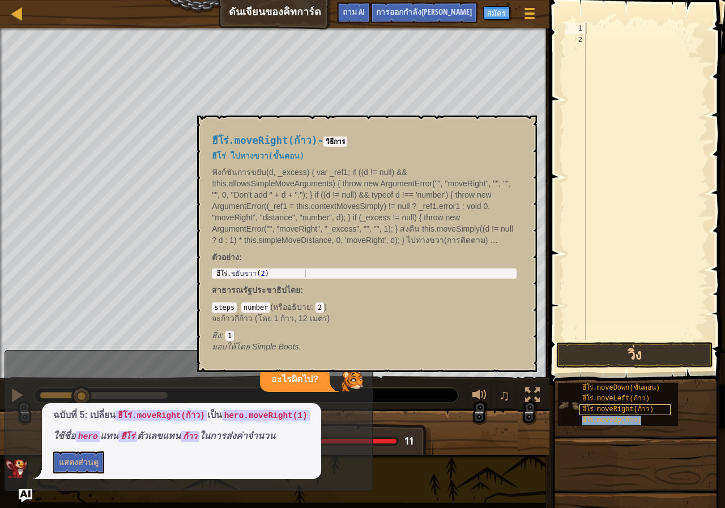
type textarea "ฮีโร่.moveUp(ก้าว)"
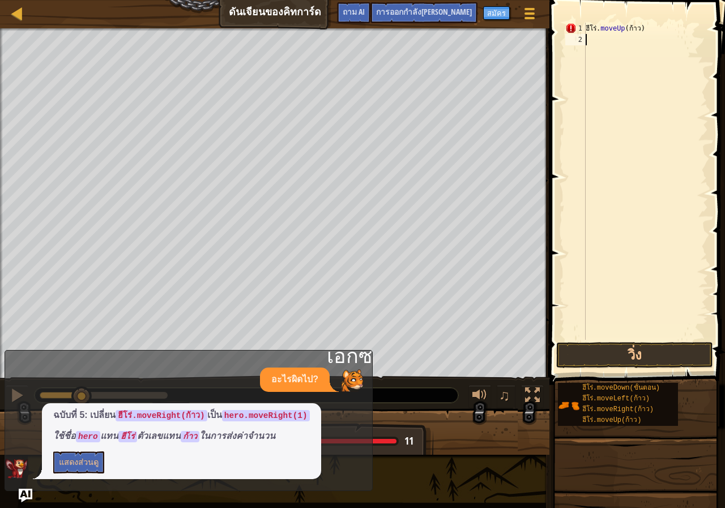
click at [621, 183] on div "ฮีโร่ . moveUp ( ก้าว )" at bounding box center [646, 193] width 125 height 340
click at [606, 355] on button "วิ่ง" at bounding box center [634, 355] width 157 height 26
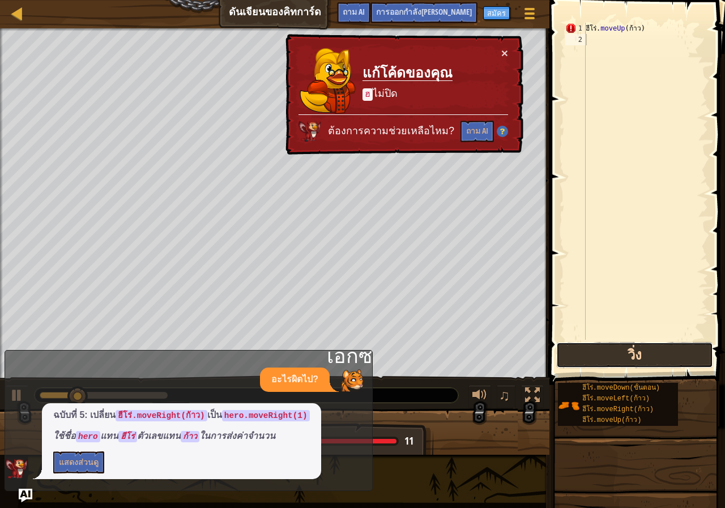
click at [606, 355] on button "วิ่ง" at bounding box center [634, 355] width 157 height 26
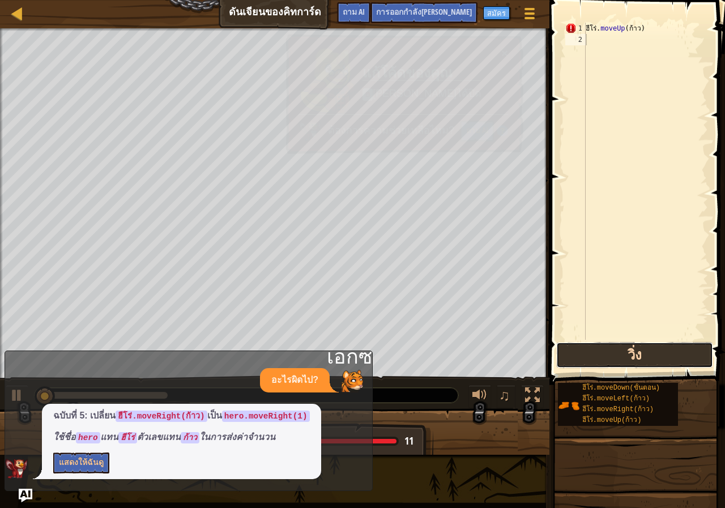
click at [606, 355] on button "วิ่ง" at bounding box center [634, 355] width 157 height 26
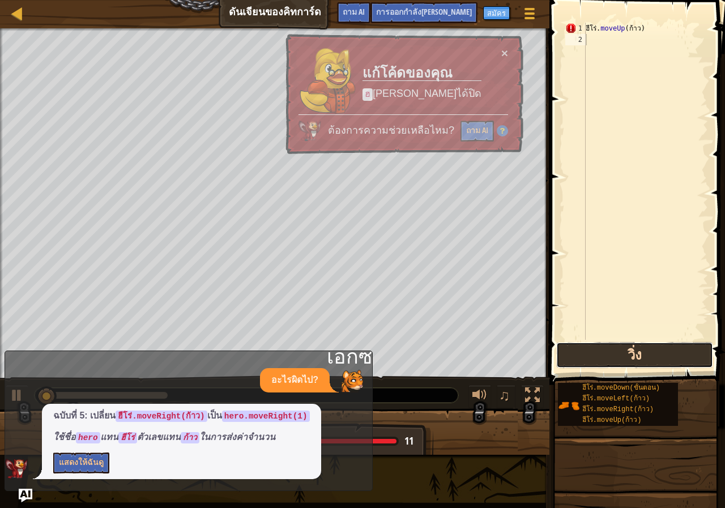
click at [606, 355] on button "วิ่ง" at bounding box center [634, 355] width 157 height 26
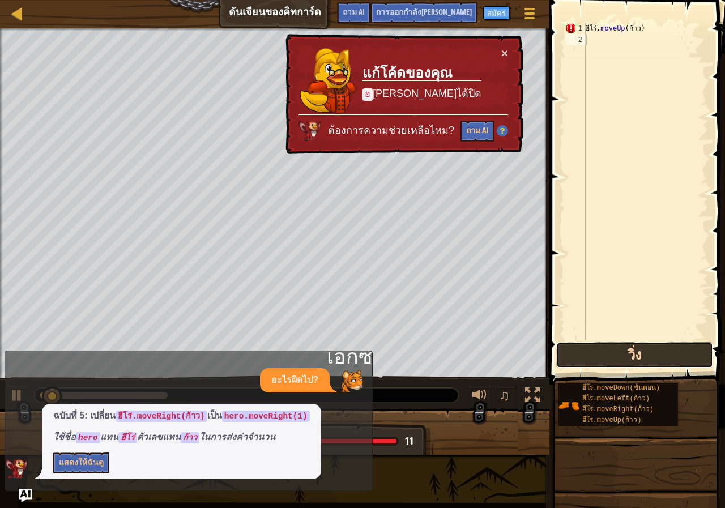
click at [606, 355] on button "วิ่ง" at bounding box center [634, 355] width 157 height 26
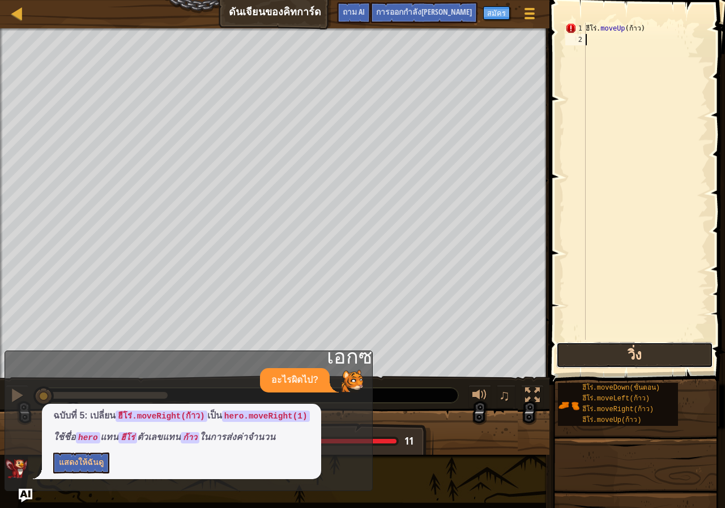
click at [606, 355] on button "วิ่ง" at bounding box center [634, 355] width 157 height 26
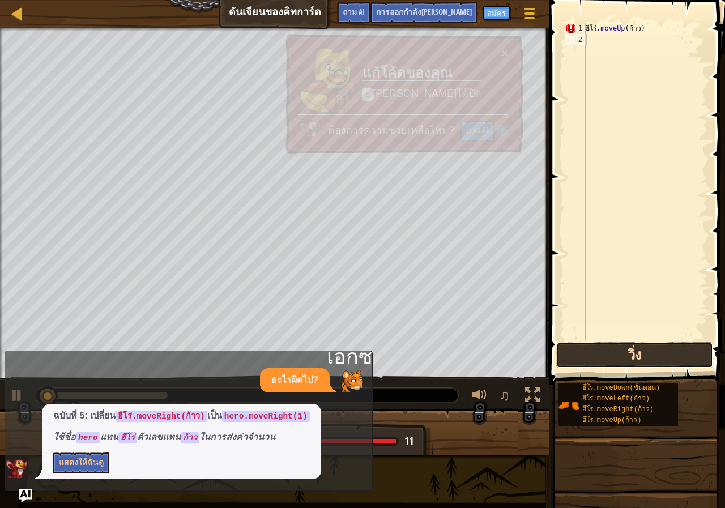
click at [606, 355] on button "วิ่ง" at bounding box center [634, 355] width 157 height 26
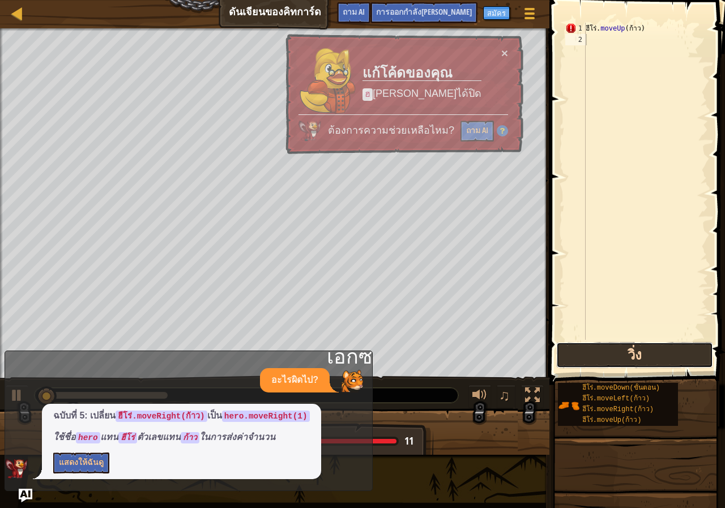
click at [606, 355] on button "วิ่ง" at bounding box center [634, 355] width 157 height 26
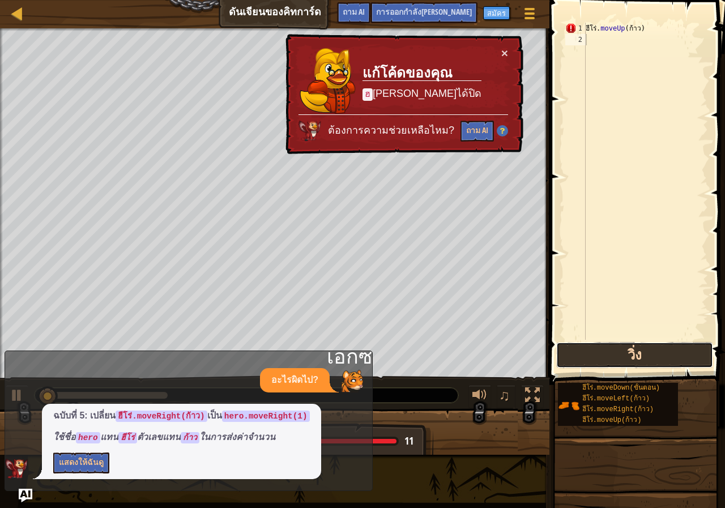
click at [603, 357] on button "วิ่ง" at bounding box center [634, 355] width 157 height 26
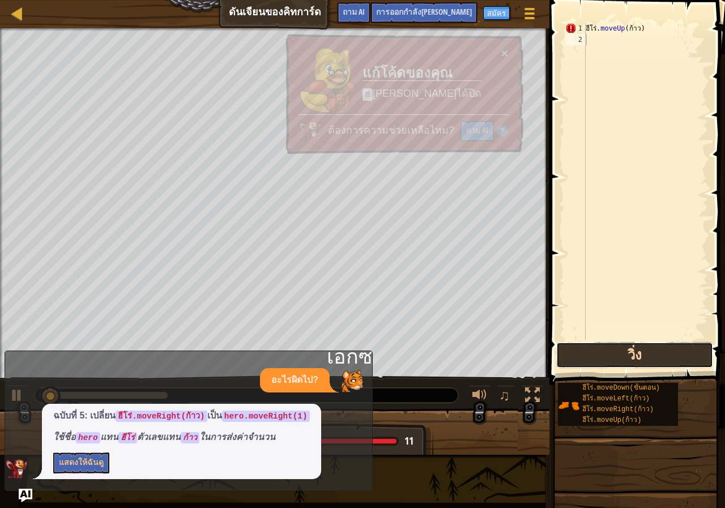
click at [603, 357] on button "วิ่ง" at bounding box center [634, 355] width 157 height 26
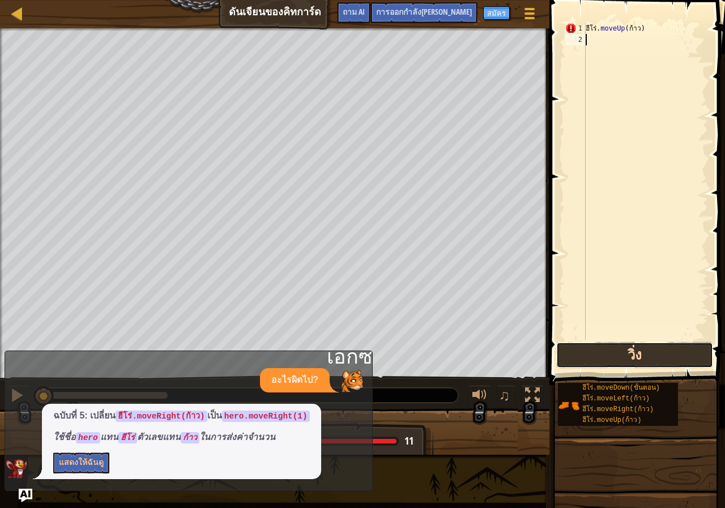
click at [603, 357] on button "วิ่ง" at bounding box center [634, 355] width 157 height 26
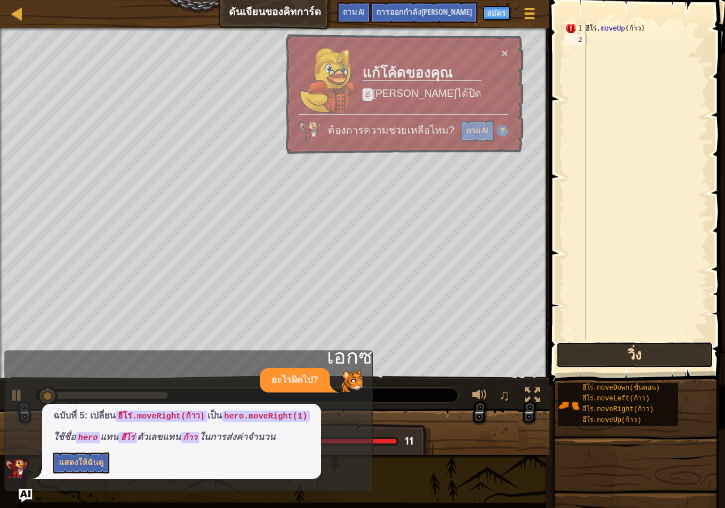
click at [603, 357] on button "วิ่ง" at bounding box center [634, 355] width 157 height 26
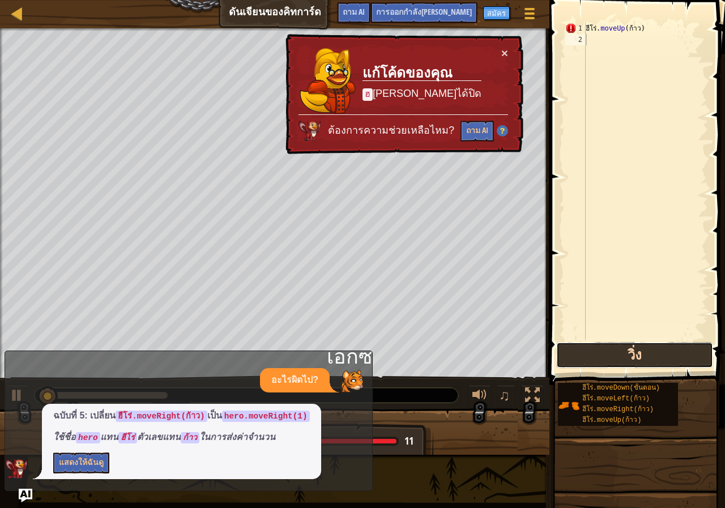
click at [603, 357] on button "วิ่ง" at bounding box center [634, 355] width 157 height 26
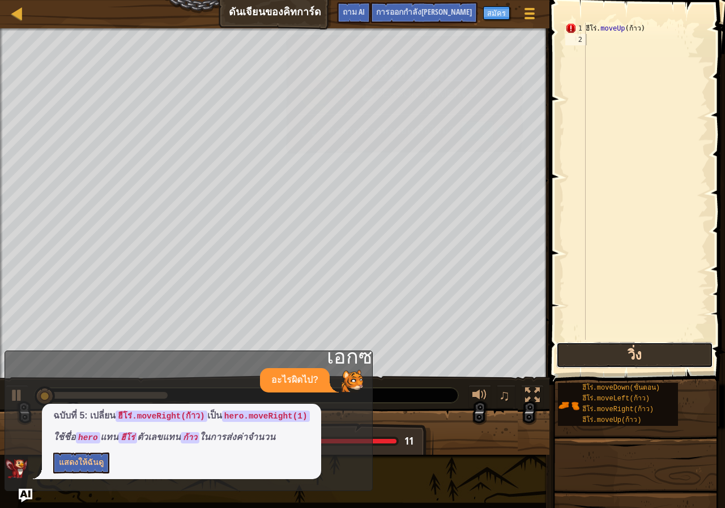
click at [603, 357] on button "วิ่ง" at bounding box center [634, 355] width 157 height 26
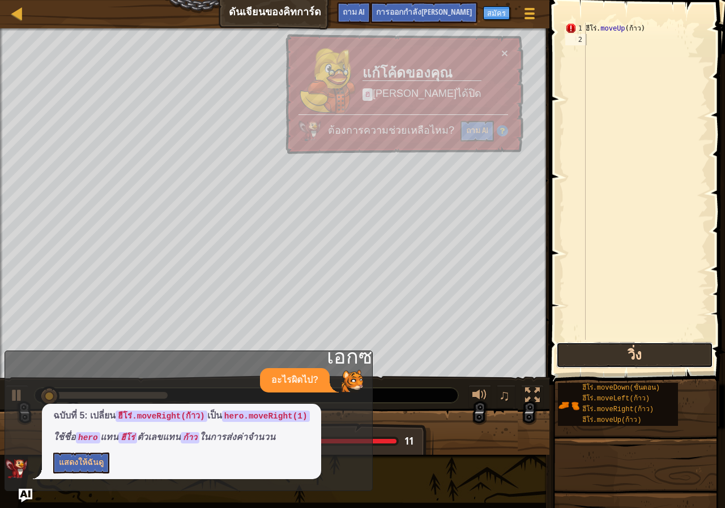
click at [603, 357] on button "วิ่ง" at bounding box center [634, 355] width 157 height 26
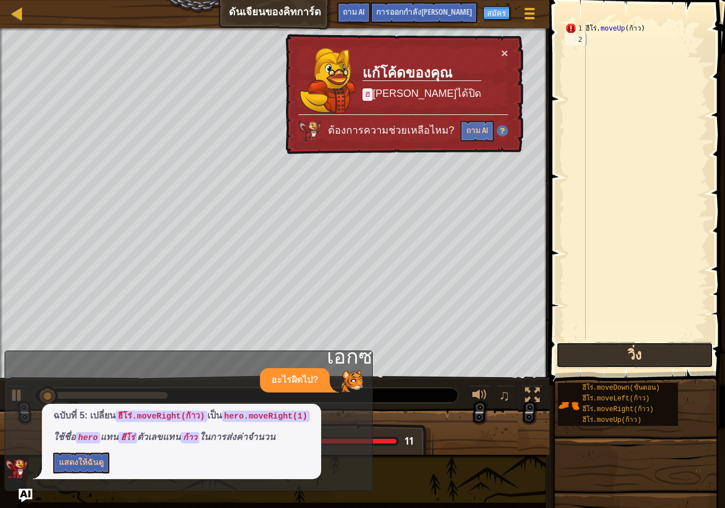
click at [603, 357] on button "วิ่ง" at bounding box center [634, 355] width 157 height 26
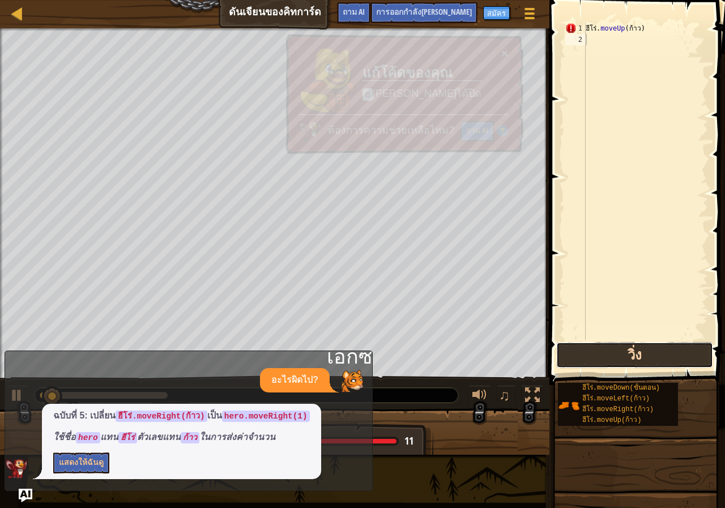
click at [603, 357] on button "วิ่ง" at bounding box center [634, 355] width 157 height 26
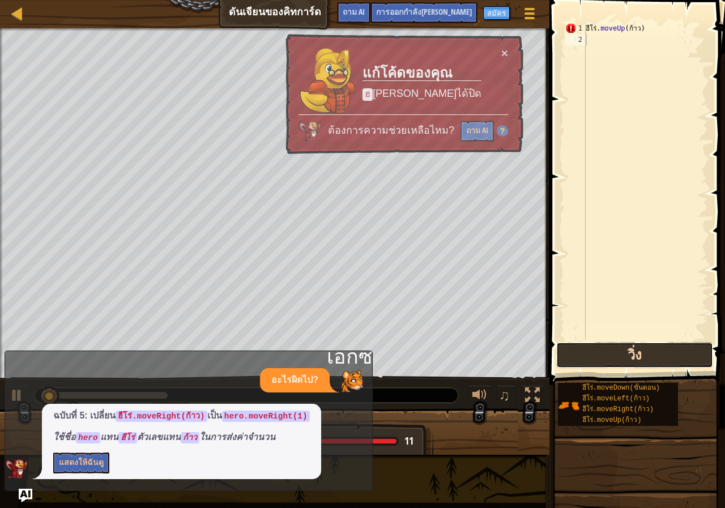
click at [603, 357] on button "วิ่ง" at bounding box center [634, 355] width 157 height 26
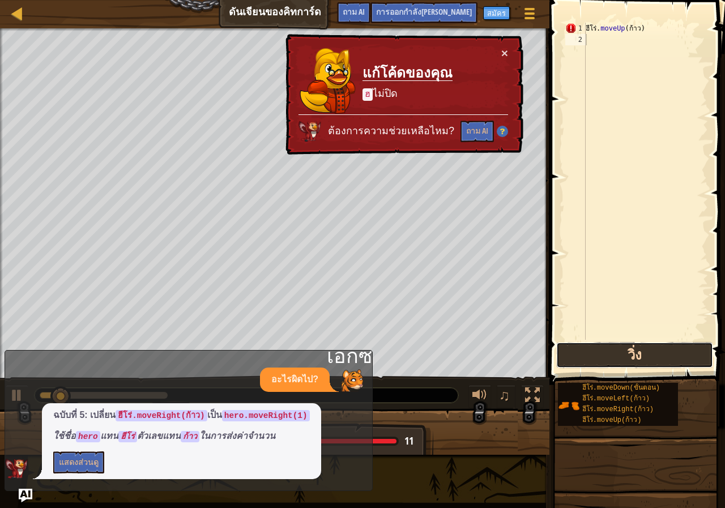
click at [603, 357] on button "วิ่ง" at bounding box center [634, 355] width 157 height 26
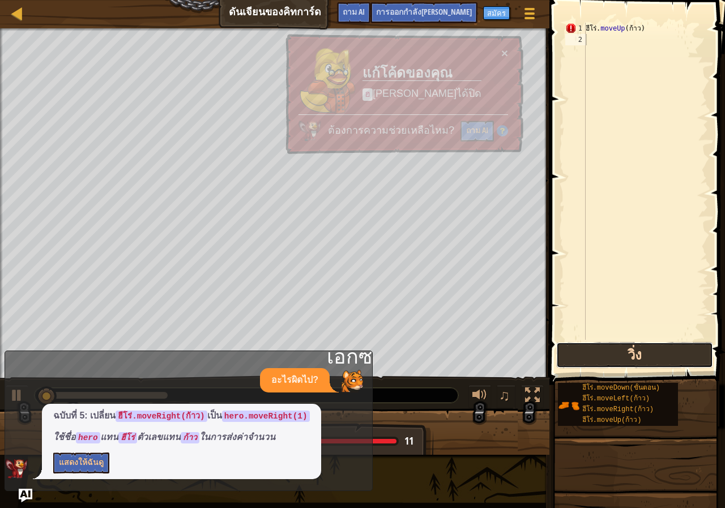
click at [603, 357] on button "วิ่ง" at bounding box center [634, 355] width 157 height 26
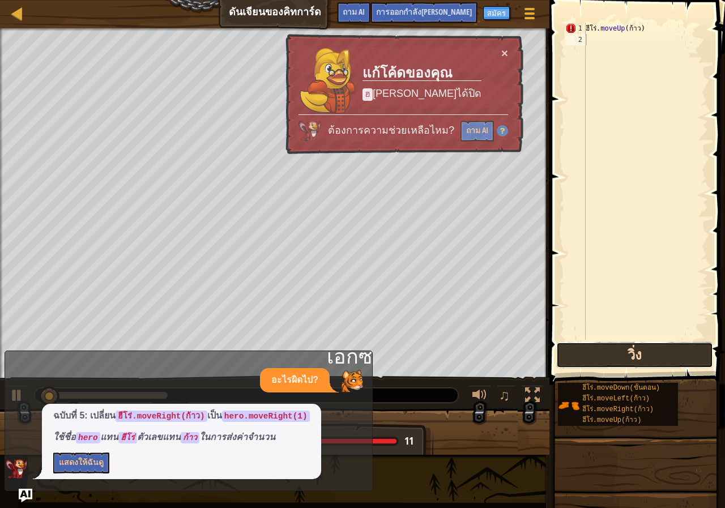
click at [603, 357] on button "วิ่ง" at bounding box center [634, 355] width 157 height 26
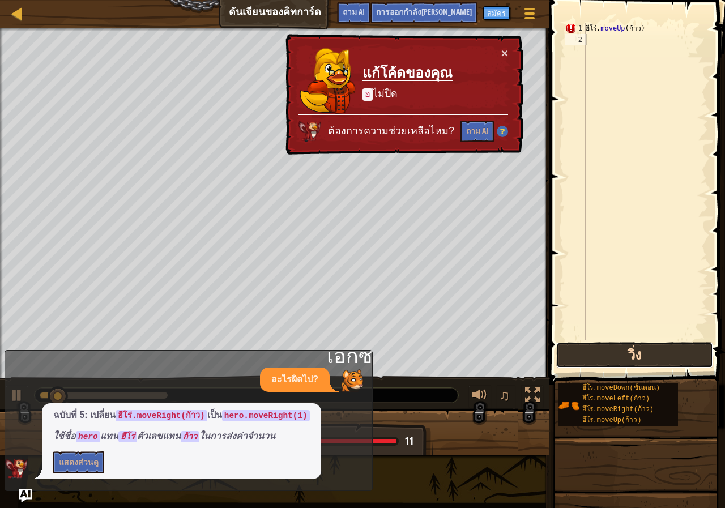
click at [603, 357] on button "วิ่ง" at bounding box center [634, 355] width 157 height 26
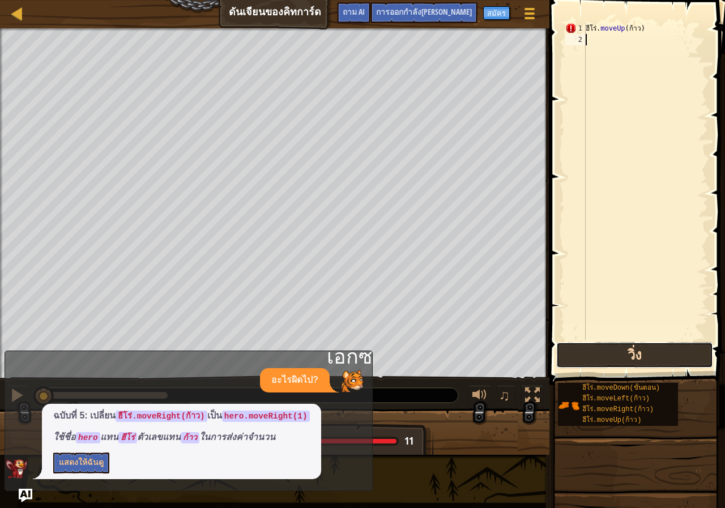
click at [603, 357] on button "วิ่ง" at bounding box center [634, 355] width 157 height 26
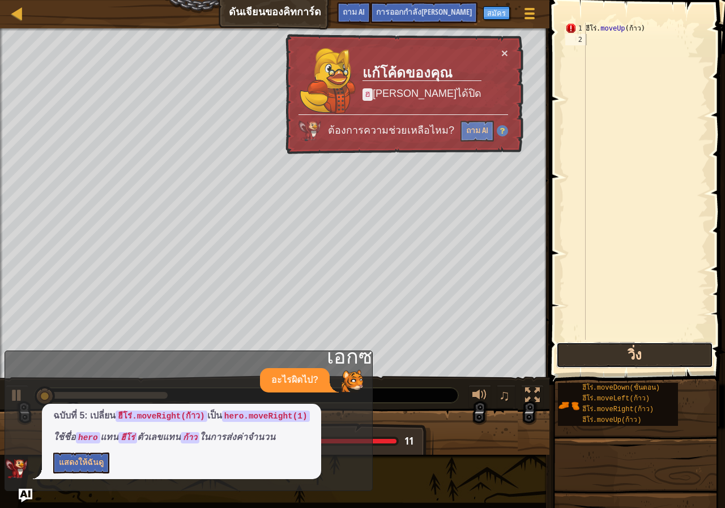
click at [603, 357] on button "วิ่ง" at bounding box center [634, 355] width 157 height 26
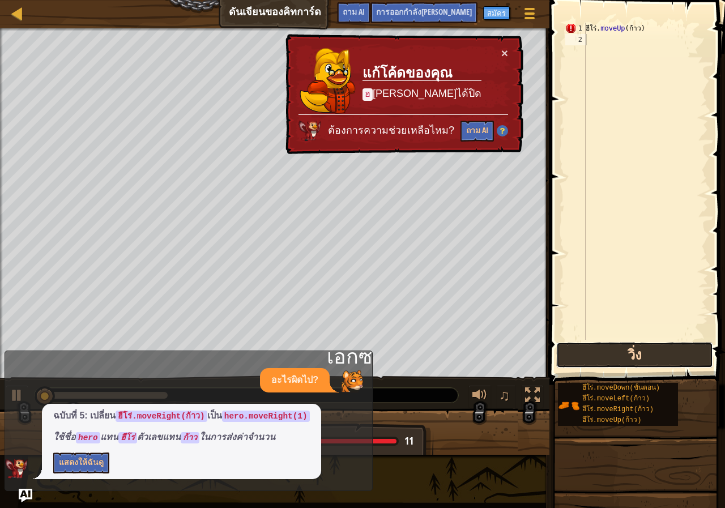
click at [603, 357] on button "วิ่ง" at bounding box center [634, 355] width 157 height 26
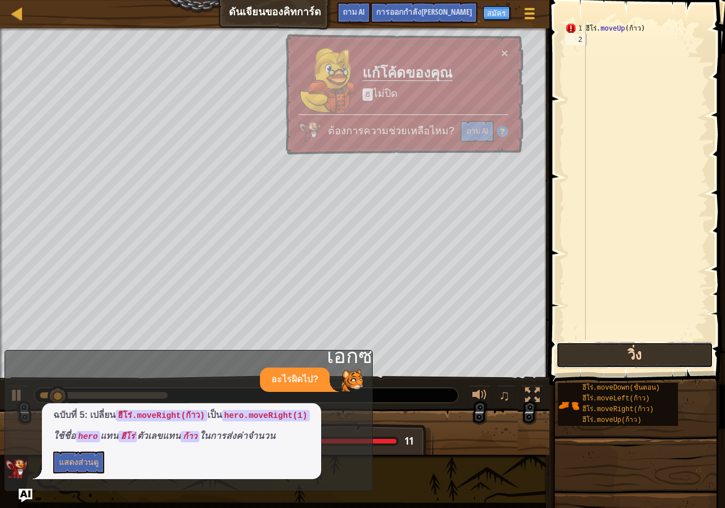
click at [603, 357] on button "วิ่ง" at bounding box center [634, 355] width 157 height 26
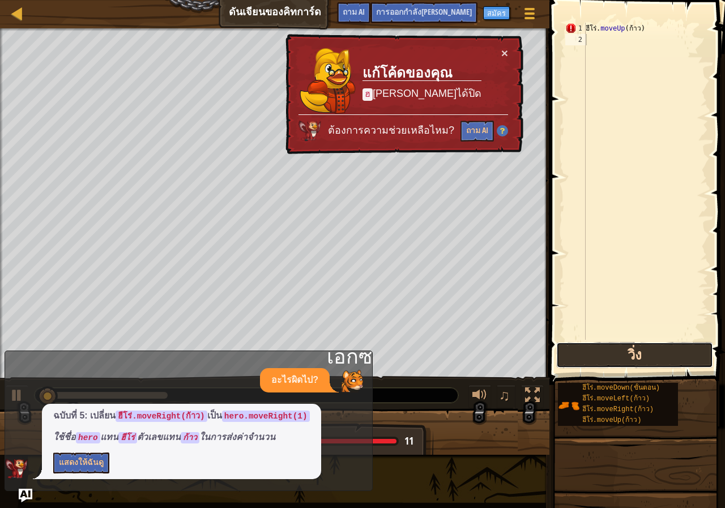
click at [603, 357] on button "วิ่ง" at bounding box center [634, 355] width 157 height 26
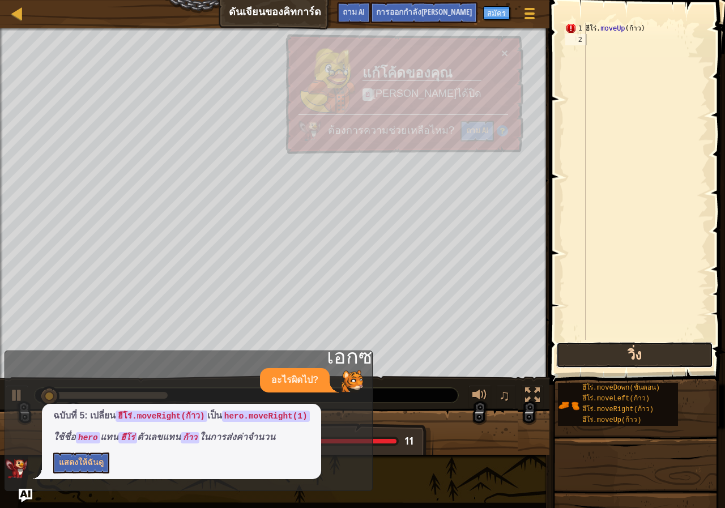
click at [603, 357] on button "วิ่ง" at bounding box center [634, 355] width 157 height 26
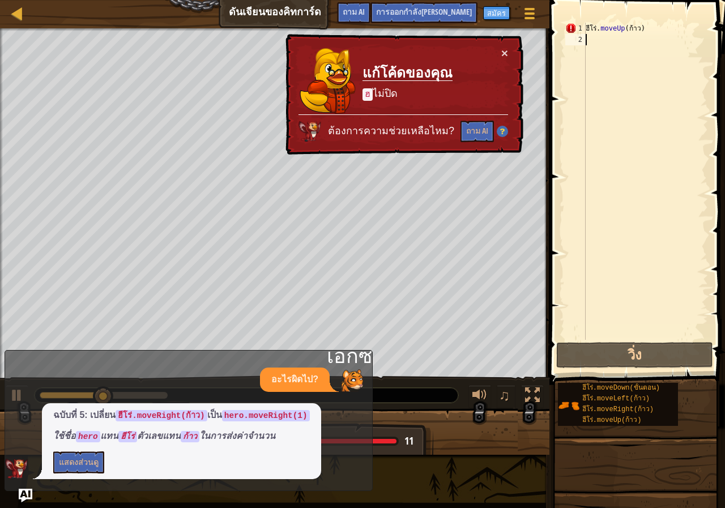
click at [499, 50] on div "× แก้โค้ดของคุณ ฮ ไม่ปิด ต้องการความช่วยเหลือไหม? ถาม AI" at bounding box center [403, 94] width 241 height 122
click at [502, 49] on button "×" at bounding box center [504, 53] width 7 height 12
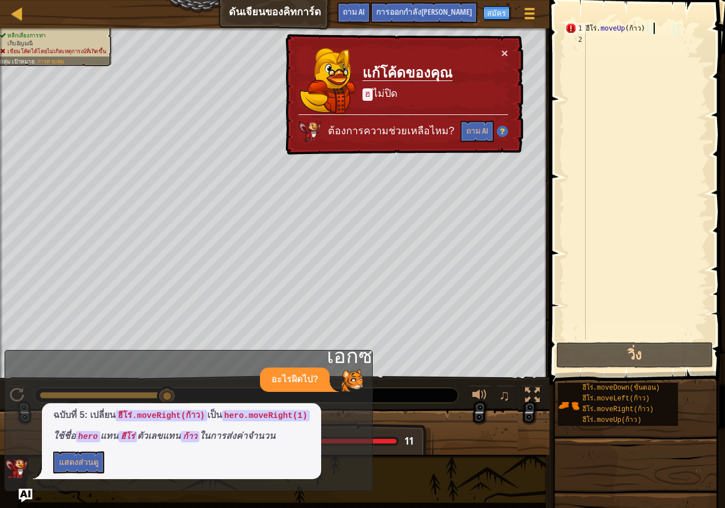
click at [656, 24] on div "ฮีโร่ . moveUp ( ก้าว )" at bounding box center [646, 193] width 125 height 340
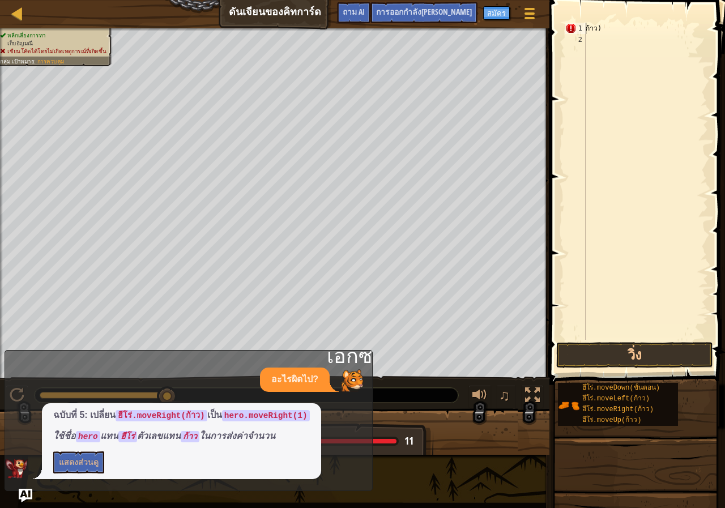
click at [612, 19] on span at bounding box center [638, 176] width 185 height 418
click at [612, 27] on div "ก้าว )" at bounding box center [646, 193] width 125 height 340
type textarea "ก"
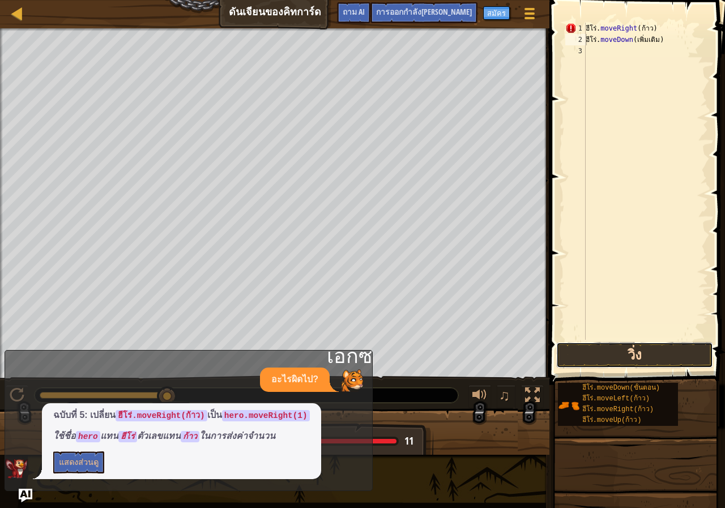
click at [611, 352] on button "วิ่ง" at bounding box center [634, 355] width 157 height 26
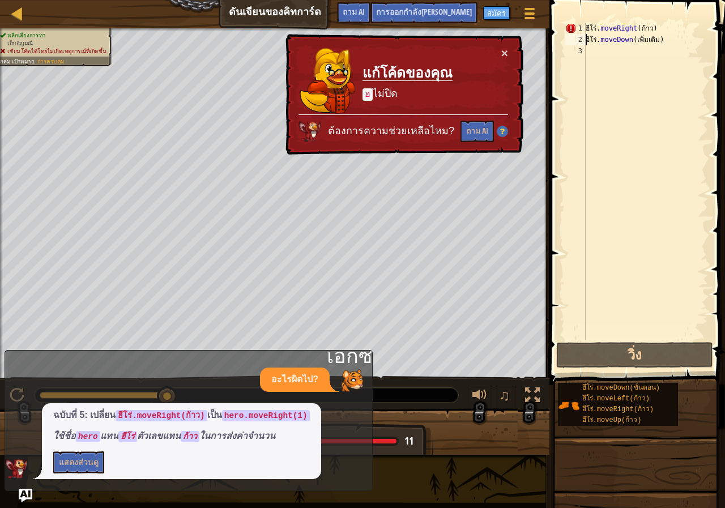
click at [502, 44] on div "× แก้โค้ดของคุณ ฮ ไม่ปิด ต้องการความช่วยเหลือไหม? ถาม AI" at bounding box center [403, 95] width 242 height 126
click at [499, 53] on div "× แก้โค้ดของคุณ ฮ ไม่ปิด ต้องการความช่วยเหลือไหม? ถาม AI" at bounding box center [404, 94] width 242 height 125
click at [505, 52] on button "×" at bounding box center [504, 53] width 7 height 12
click at [653, 28] on div "ฮีโร่ . moveRight ( ก้าว ) ฮีโร่ . moveDown ( เพิ่มเติม )" at bounding box center [646, 193] width 125 height 340
type textarea "ฮีโร่.moveRight(ก้าว)"
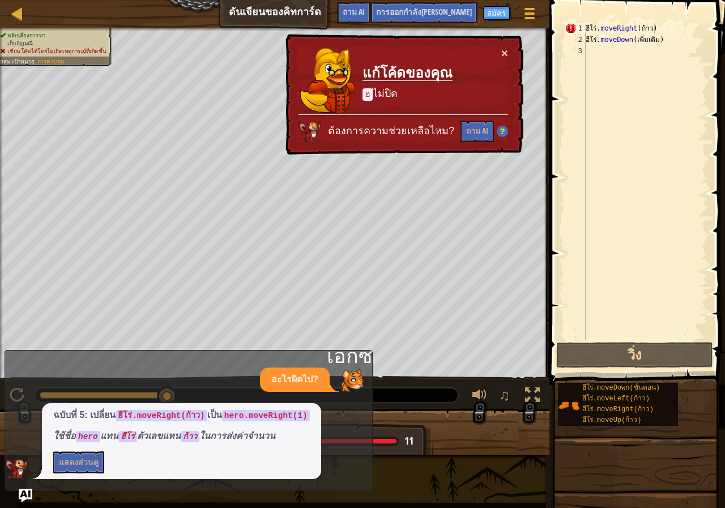
click at [16, 388] on div "อะไรผิดไป?" at bounding box center [185, 380] width 361 height 24
click at [16, 391] on div "อะไรผิดไป?" at bounding box center [185, 380] width 361 height 24
click at [667, 28] on div "ฮีโร่ . moveRight ( ก้าว ) ฮีโร่ . moveDown ( เพิ่มเติม )" at bounding box center [646, 193] width 125 height 340
click at [695, 27] on div "ฮีโร่ . moveRight ( ก้าว ) ฮีโร่ . moveDown ( เพิ่มเติม )" at bounding box center [646, 193] width 125 height 340
click at [700, 25] on div "ฮีโร่ . moveRight ( ก้าว ) ฮีโร่ . moveDown ( เพิ่มเติม )" at bounding box center [646, 193] width 125 height 340
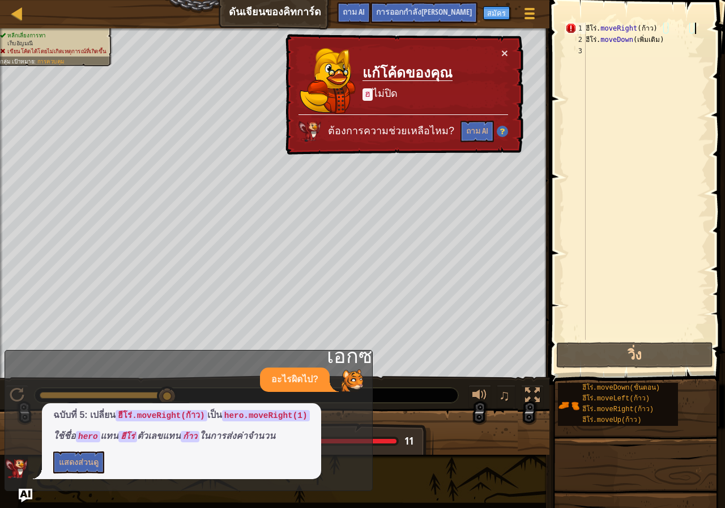
click at [705, 31] on div "ฮีโร่ . moveRight ( ก้าว ) ฮีโร่ . moveDown ( เพิ่มเติม )" at bounding box center [646, 193] width 125 height 340
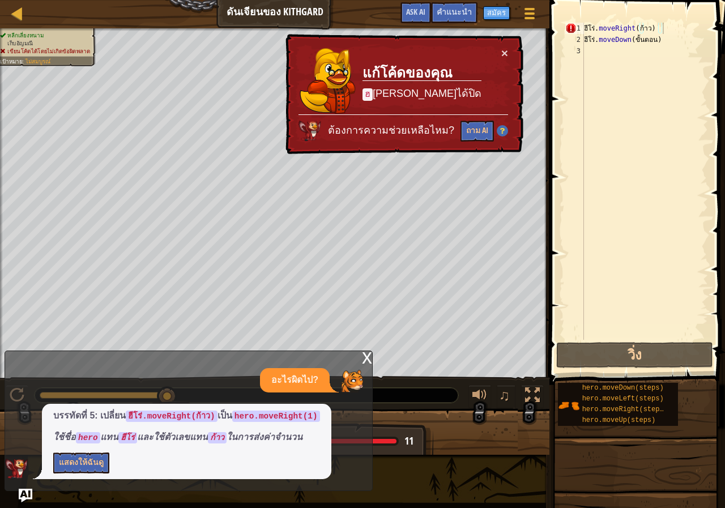
click at [685, 84] on div "ฮีโร่ . moveRight ( ก้าว ) ฮีโร่ . moveDown ( ขั้นตอน )" at bounding box center [645, 193] width 126 height 340
click at [658, 31] on div "ฮีโร่ . moveRight ( ก้าว ) ฮีโร่ . moveDown ( ขั้นตอน )" at bounding box center [645, 193] width 126 height 340
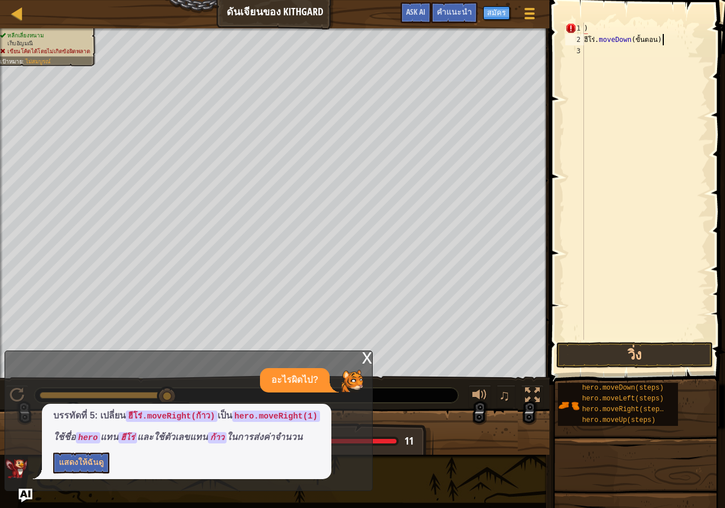
click at [661, 34] on div ") ฮีโร่ . moveDown ( ขั้นตอน )" at bounding box center [645, 193] width 126 height 340
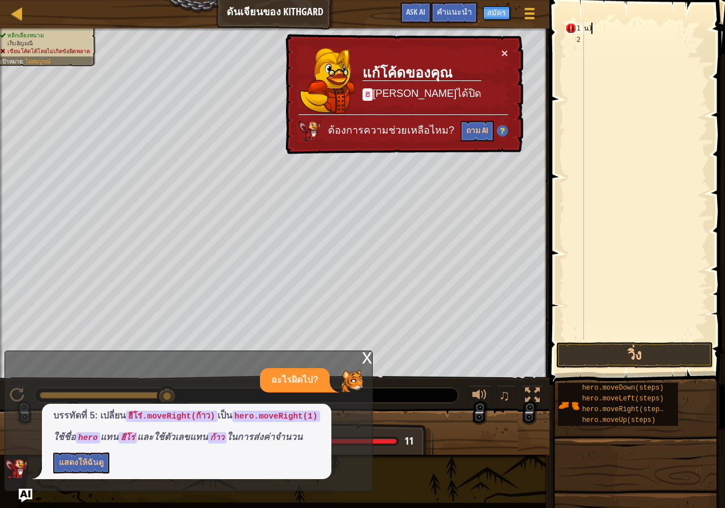
click at [593, 27] on div "น )" at bounding box center [645, 193] width 126 height 340
type textarea "น"
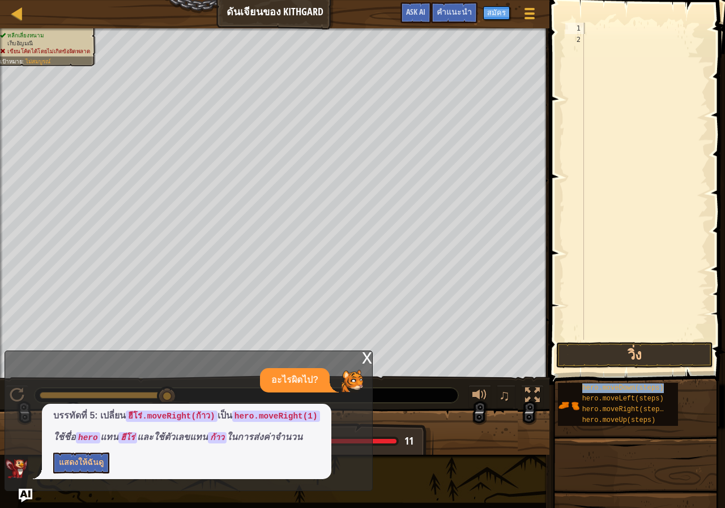
click at [646, 8] on span at bounding box center [638, 176] width 185 height 418
click at [643, 19] on span at bounding box center [638, 176] width 185 height 418
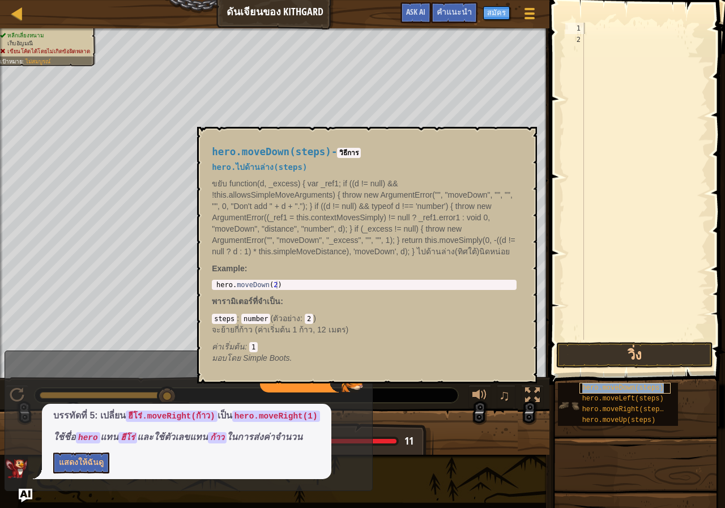
click at [634, 384] on span "hero.moveDown(steps)" at bounding box center [623, 388] width 82 height 8
click at [601, 33] on div at bounding box center [645, 193] width 126 height 340
click at [599, 22] on span at bounding box center [638, 176] width 185 height 418
type textarea "hero.moveDown(steps)"
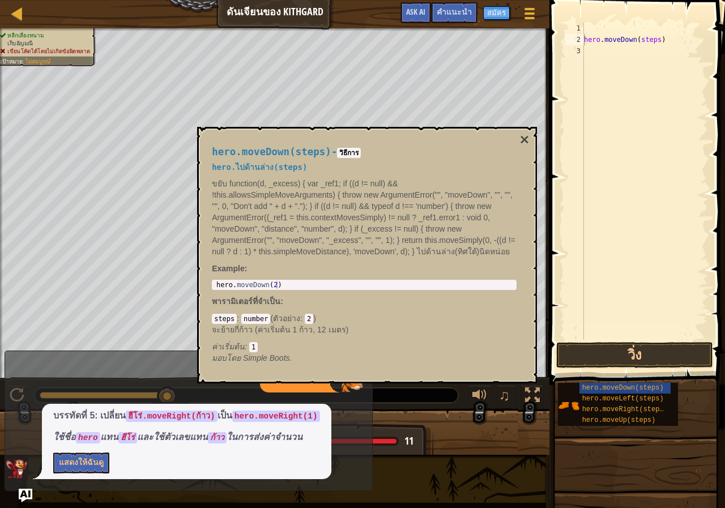
click at [559, 275] on span at bounding box center [638, 176] width 185 height 418
click at [79, 458] on button "แสดงให้ฉันดู" at bounding box center [81, 463] width 56 height 21
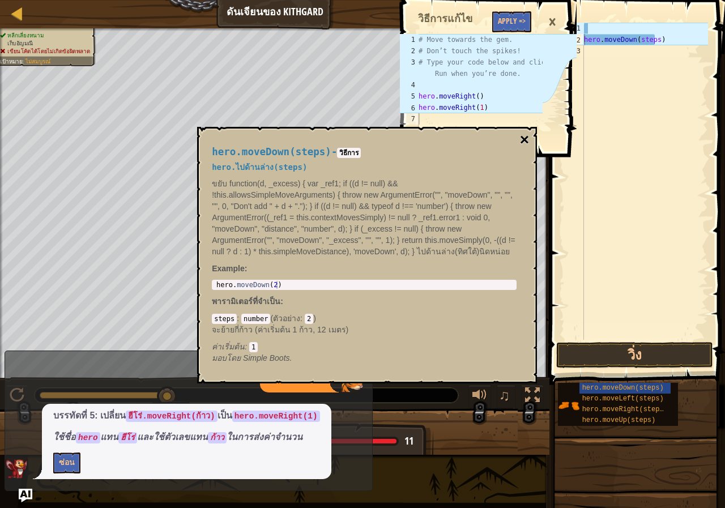
click at [525, 137] on button "×" at bounding box center [524, 140] width 9 height 16
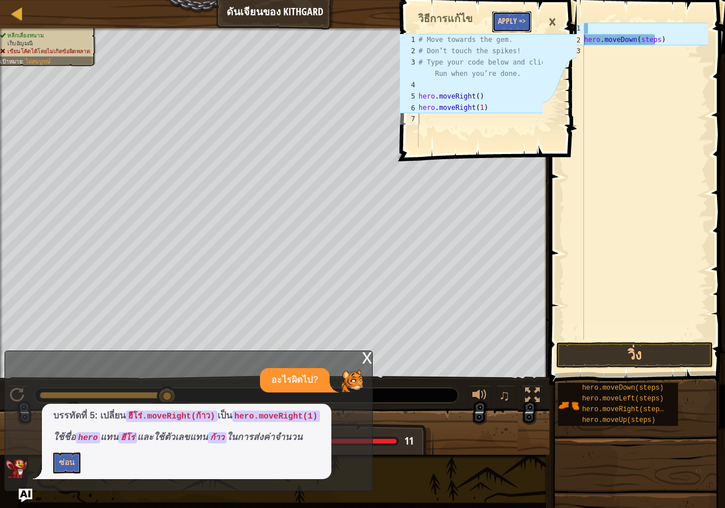
click at [505, 16] on button "Apply =>" at bounding box center [511, 21] width 39 height 21
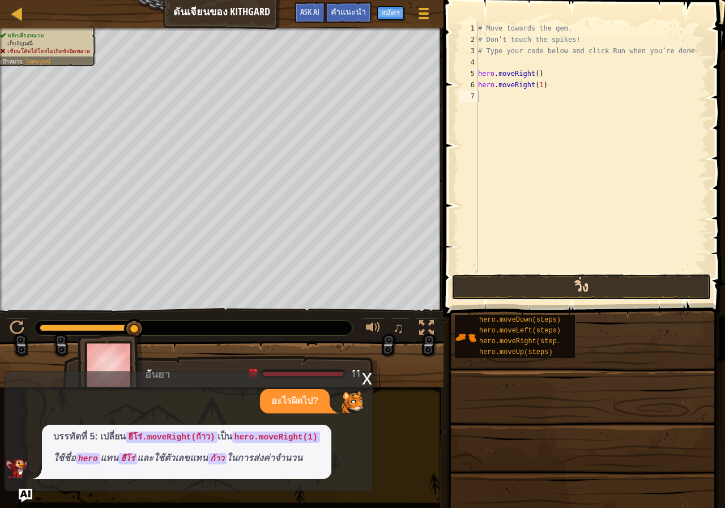
click at [558, 276] on button "วิ่ง" at bounding box center [582, 287] width 260 height 26
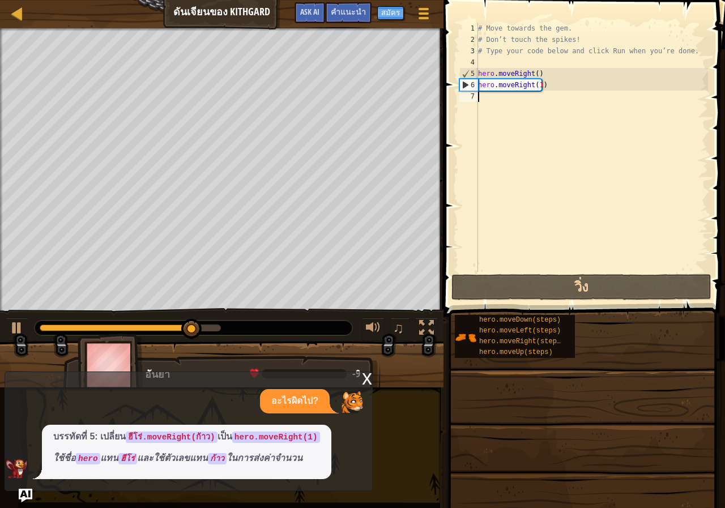
click at [543, 85] on div "# Move towards the gem. # Don’t touch the spikes! # Type your code below and cl…" at bounding box center [592, 159] width 232 height 272
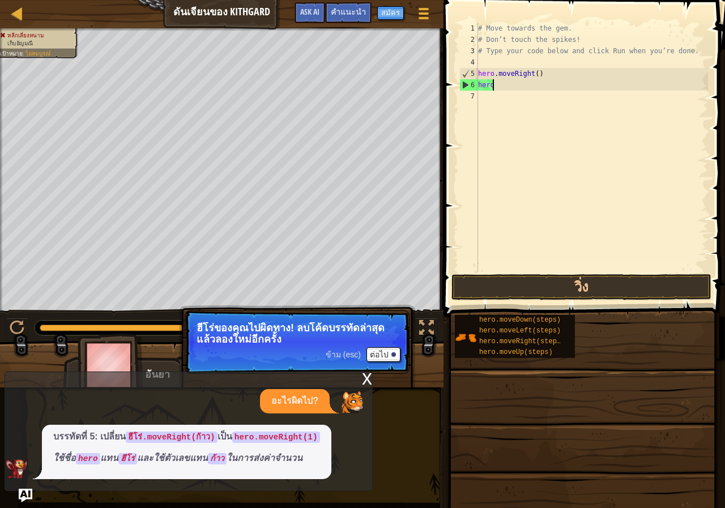
type textarea "h"
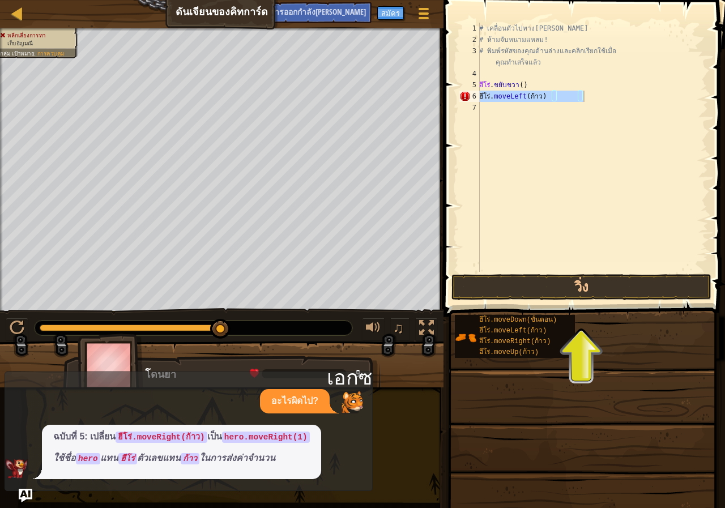
click at [583, 305] on span at bounding box center [583, 470] width 274 height 335
click at [583, 288] on button "วิ่ง" at bounding box center [582, 287] width 260 height 26
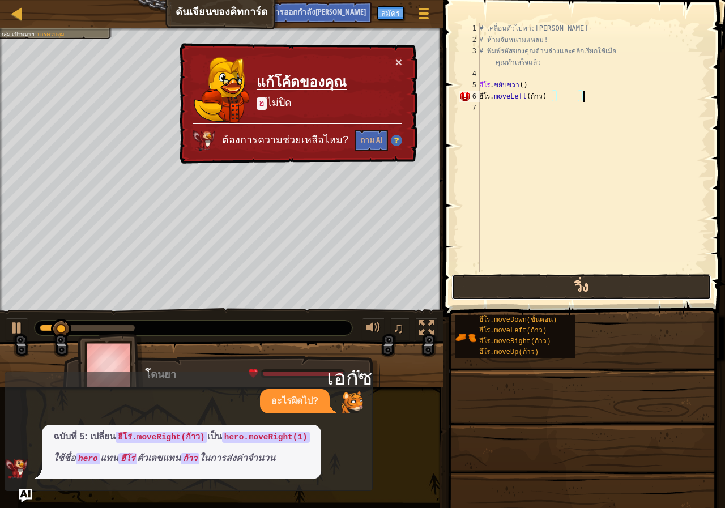
click at [583, 288] on button "วิ่ง" at bounding box center [582, 287] width 260 height 26
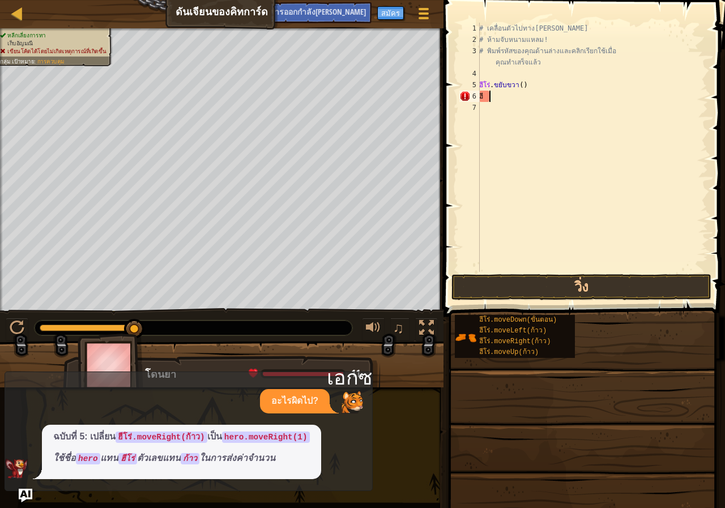
type textarea "ฮ"
click at [604, 283] on button "วิ่ง" at bounding box center [582, 287] width 260 height 26
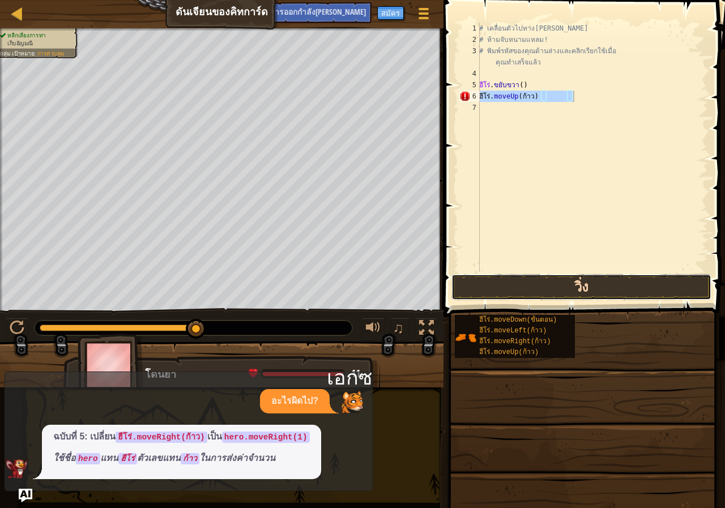
click at [569, 293] on button "วิ่ง" at bounding box center [582, 287] width 260 height 26
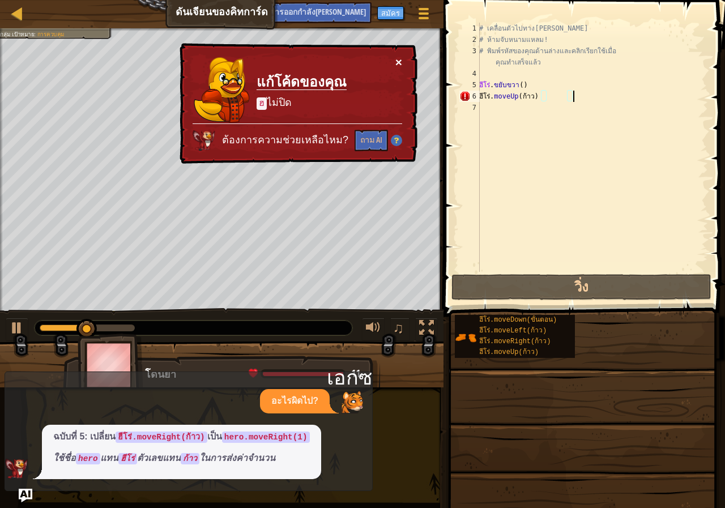
click at [399, 58] on button "×" at bounding box center [398, 62] width 7 height 12
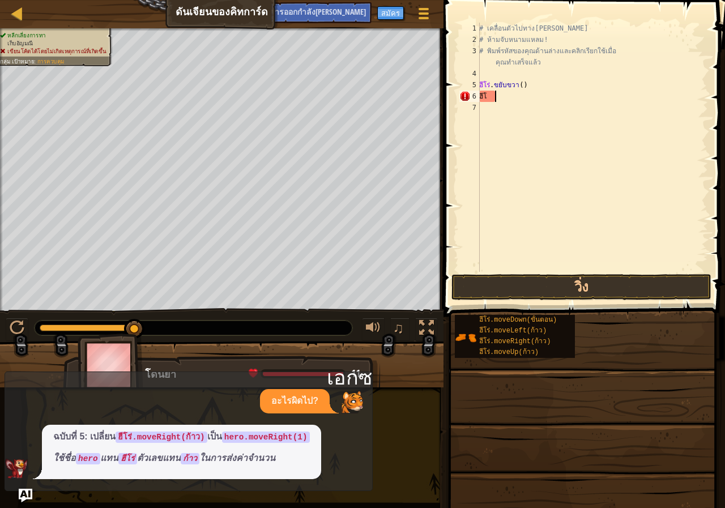
type textarea "ฮ"
click at [603, 282] on button "วิ่ง" at bounding box center [582, 287] width 260 height 26
